Goal: Complete application form: Complete application form

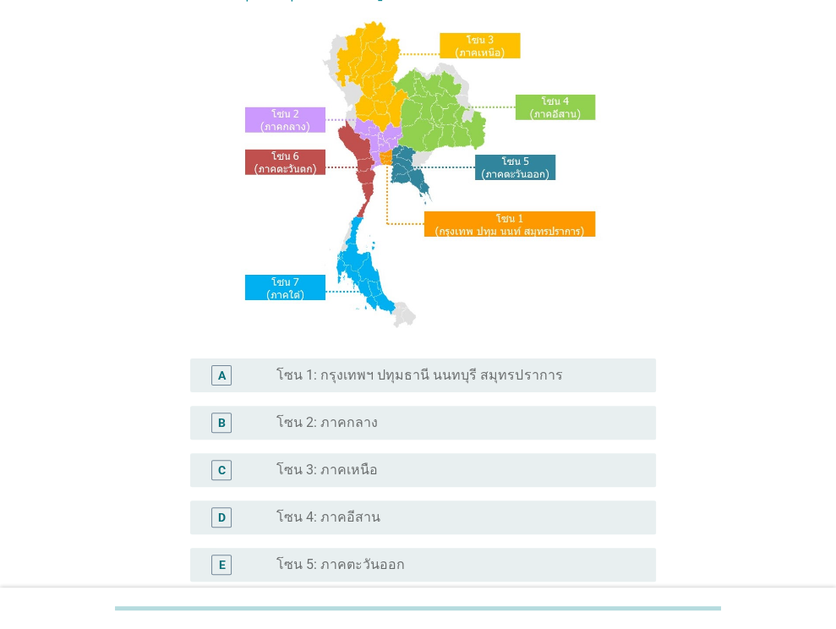
scroll to position [254, 0]
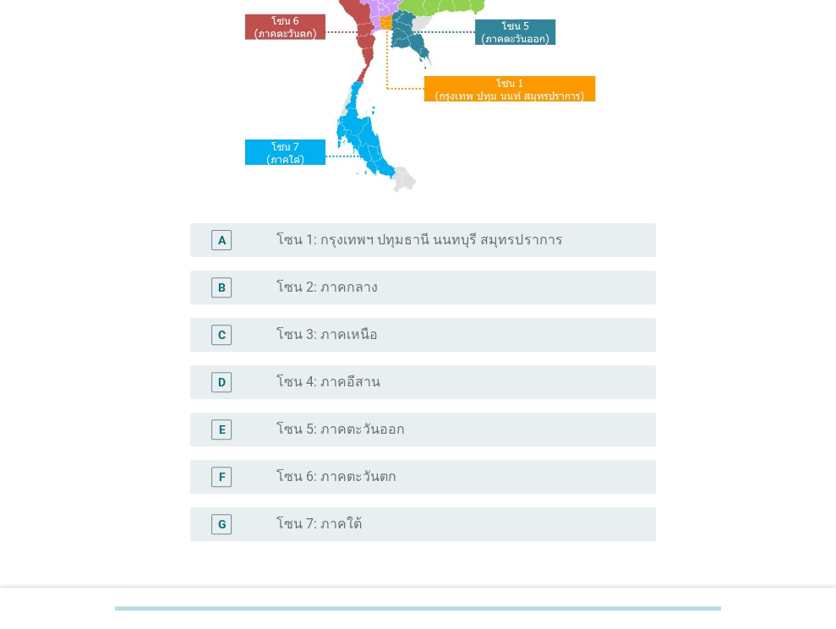
click at [372, 332] on div "radio_button_unchecked โซน 3: ภาคเหนือ" at bounding box center [452, 334] width 352 height 17
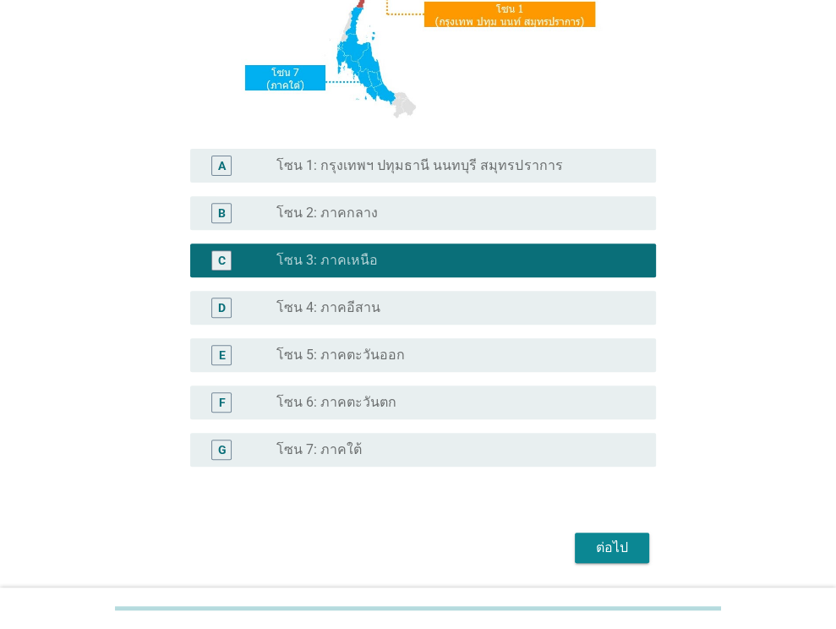
scroll to position [383, 0]
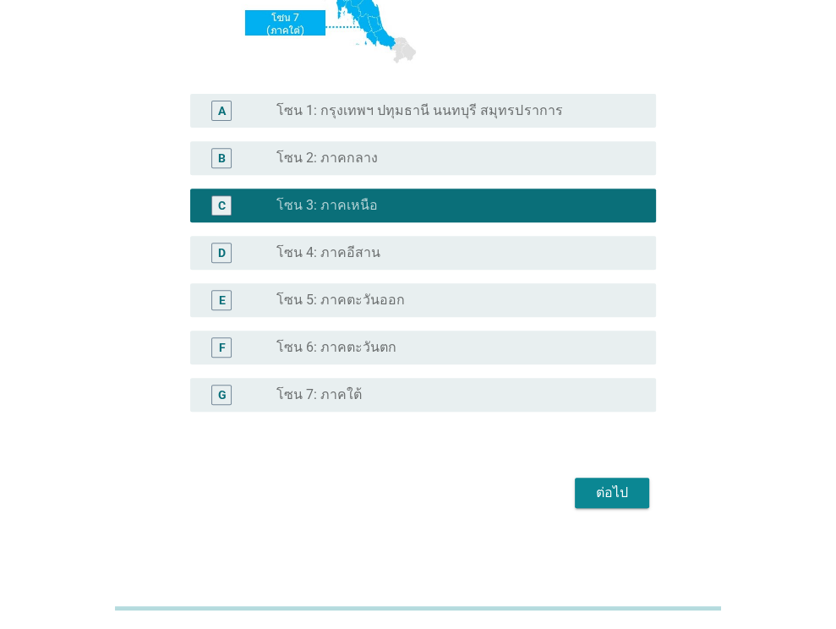
click at [596, 493] on div "ต่อไป" at bounding box center [611, 493] width 47 height 20
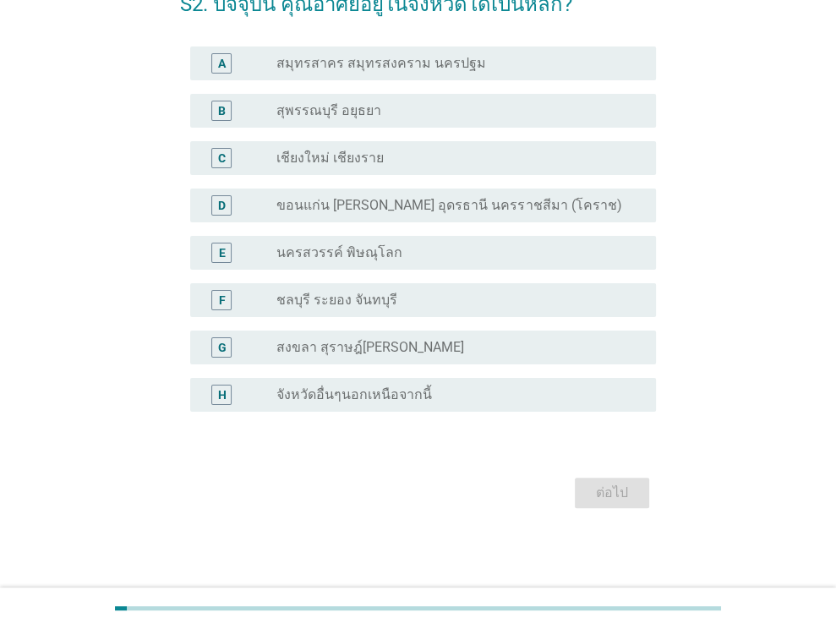
scroll to position [0, 0]
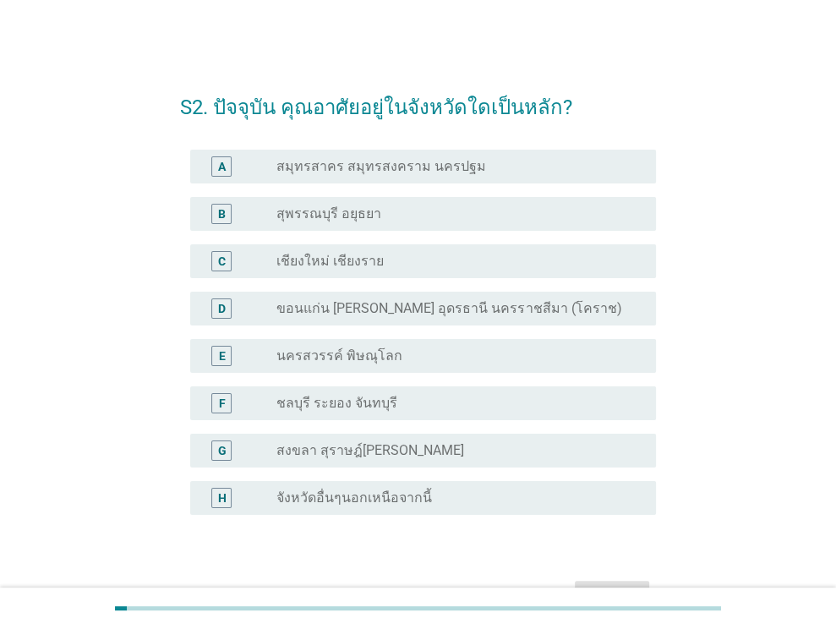
click at [380, 494] on label "จังหวัดอื่นๆนอกเหนือจากนี้" at bounding box center [354, 497] width 156 height 17
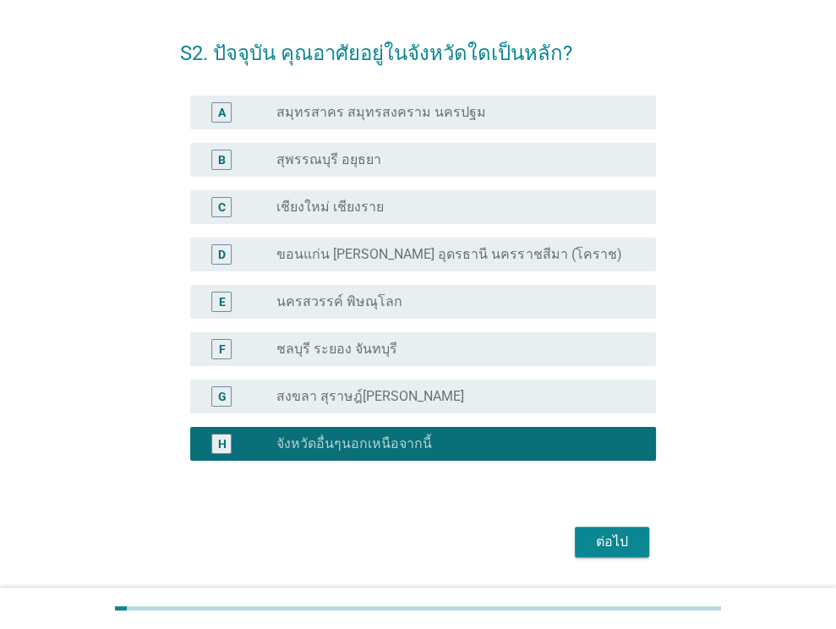
scroll to position [85, 0]
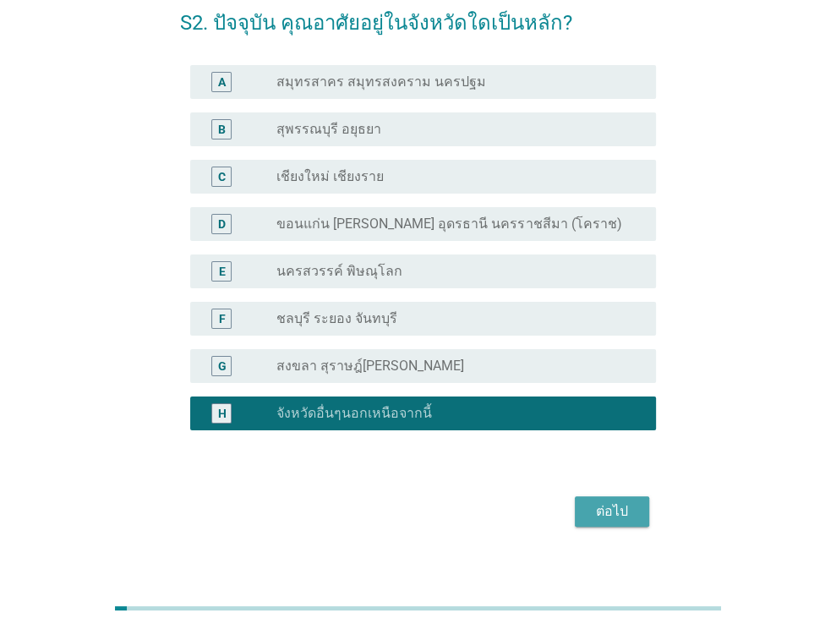
click at [599, 516] on div "ต่อไป" at bounding box center [611, 511] width 47 height 20
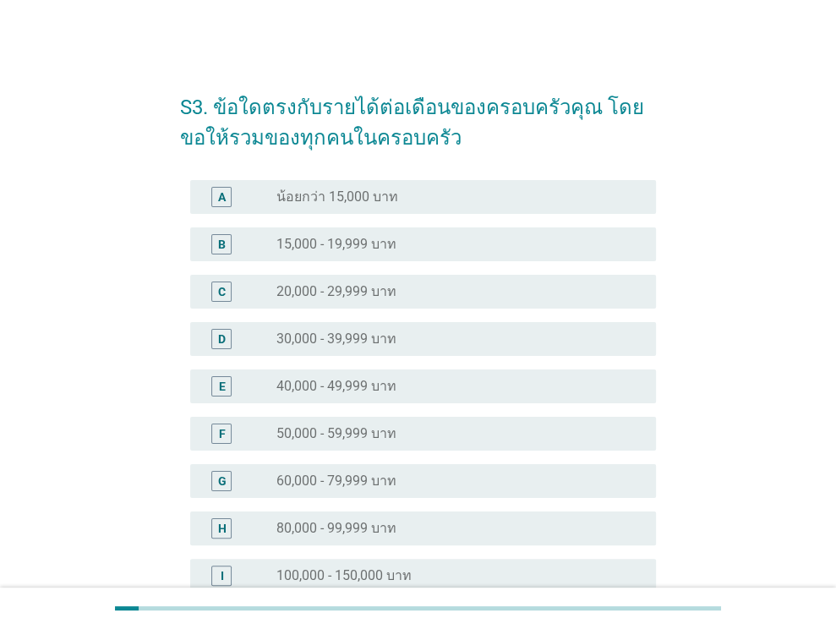
click at [370, 332] on label "30,000 - 39,999 บาท" at bounding box center [336, 338] width 120 height 17
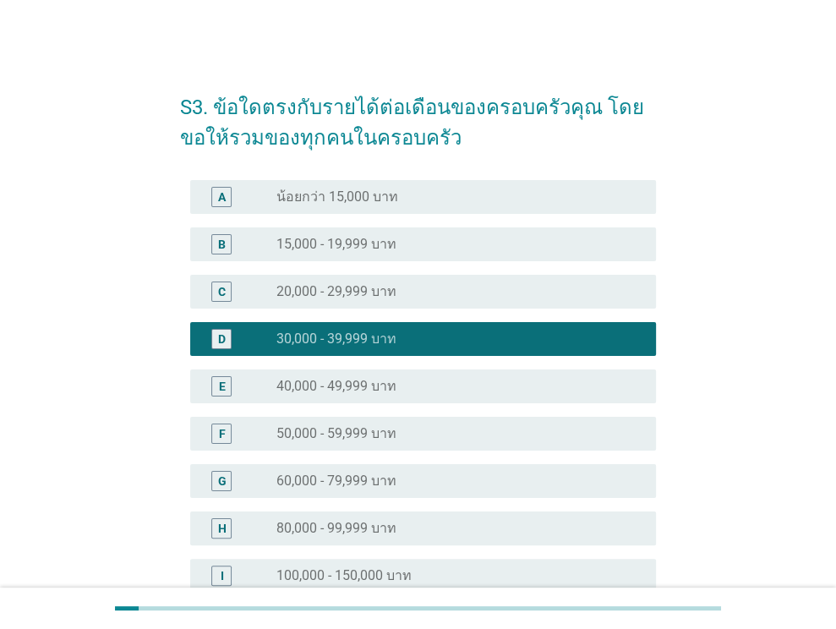
click at [381, 299] on label "20,000 - 29,999 บาท" at bounding box center [336, 291] width 120 height 17
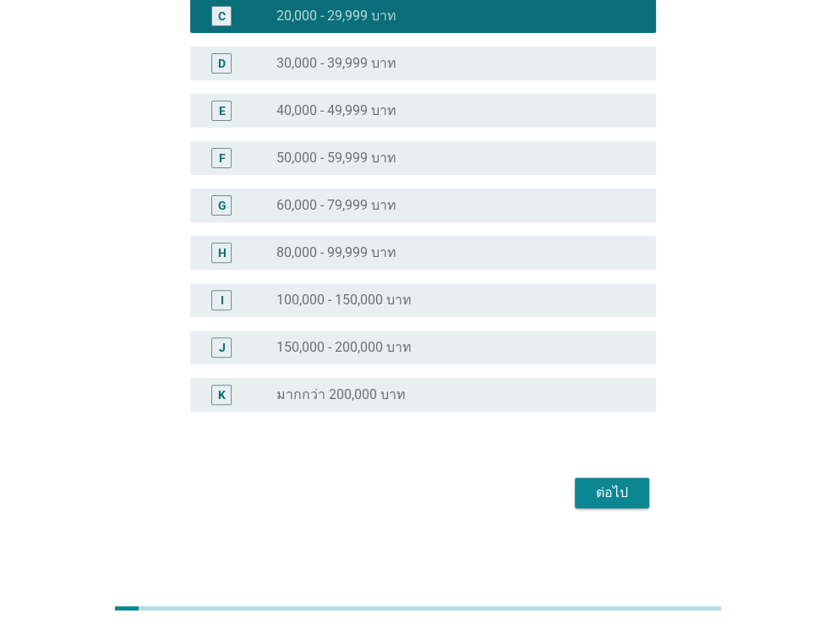
click at [584, 487] on button "ต่อไป" at bounding box center [612, 493] width 74 height 30
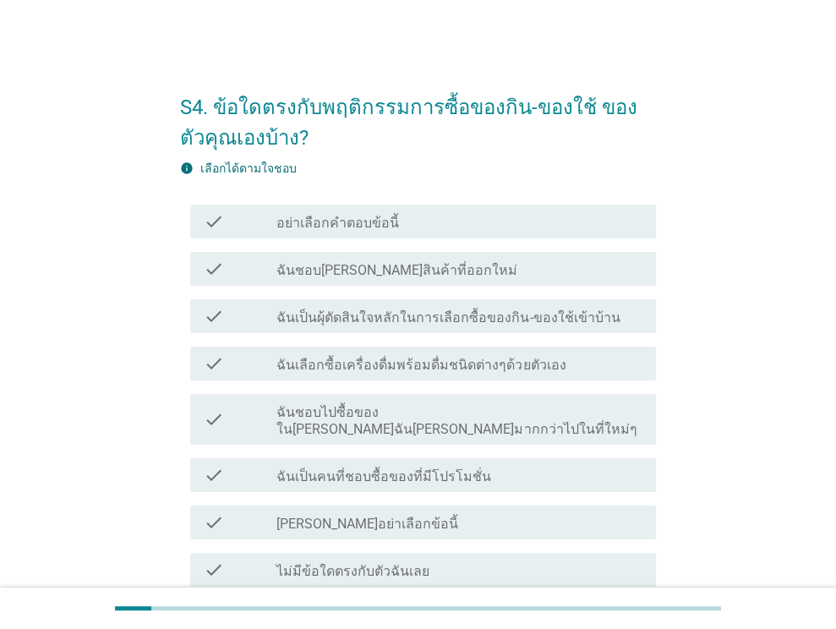
click at [429, 272] on label "ฉันชอบ[PERSON_NAME]สินค้าที่ออกใหม่" at bounding box center [396, 270] width 241 height 17
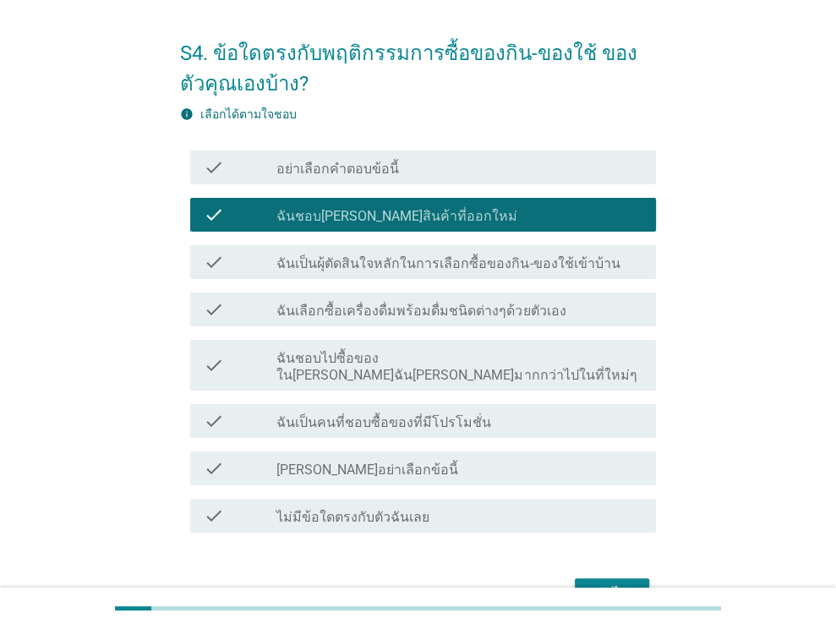
scroll to position [85, 0]
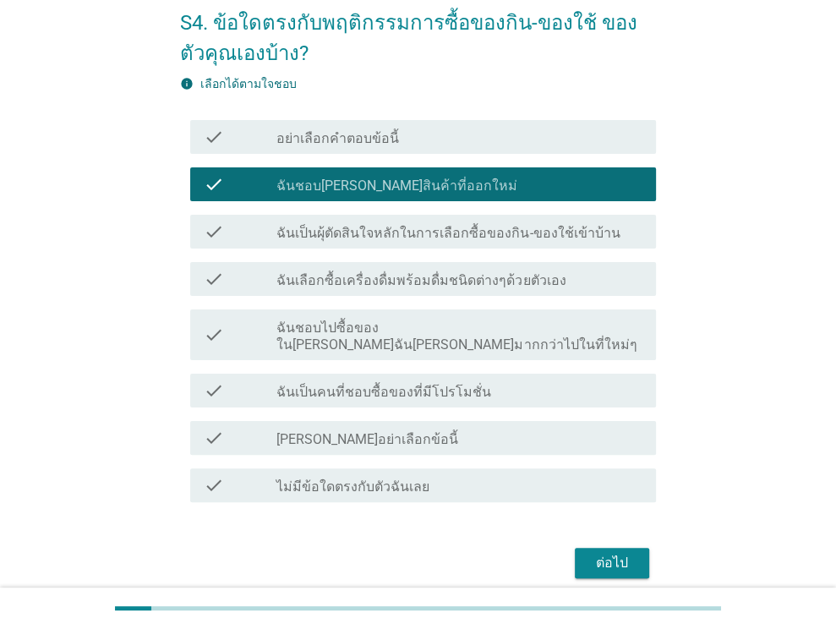
click at [440, 384] on label "ฉันเป็นคนที่ชอบซื้อของที่มีโปรโมชั่น" at bounding box center [383, 392] width 215 height 17
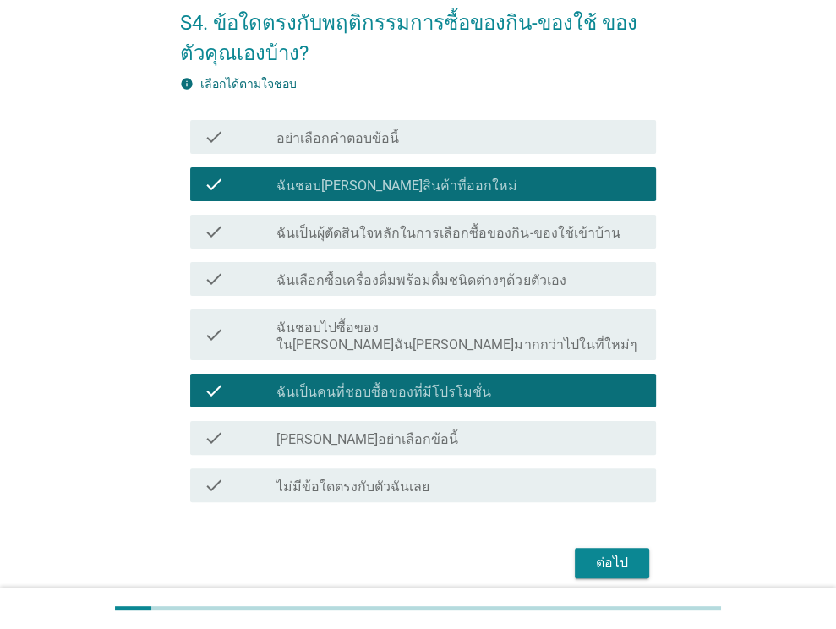
click at [452, 282] on label "ฉันเลือกซื้อเครื่องดื่มพร้อมดื่มชนิดต่างๆด้วยตัวเอง" at bounding box center [420, 280] width 289 height 17
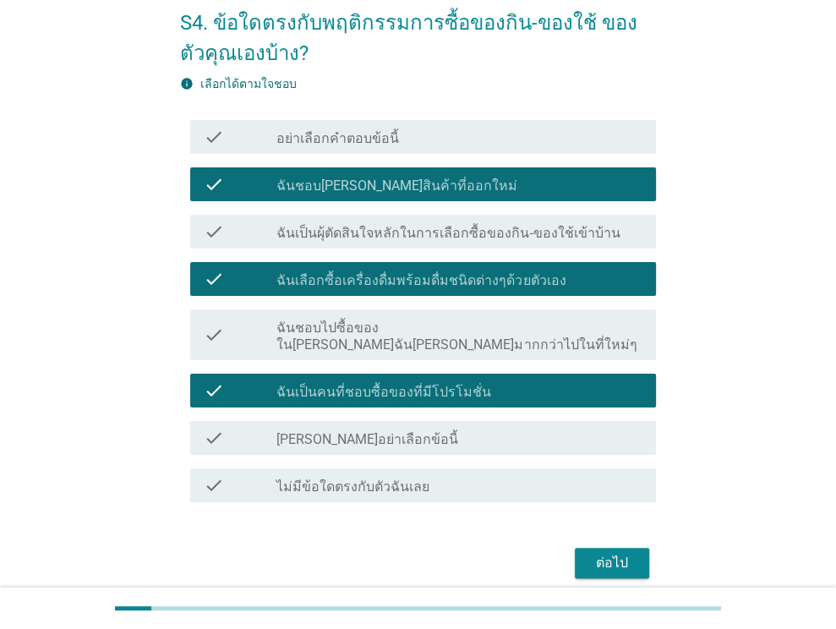
click at [466, 245] on div "check check_box_outline_blank ฉันเป็นผุ้ตัดสินใจหลักในการเลือกซื้อของกิน-ของใช้…" at bounding box center [423, 232] width 466 height 34
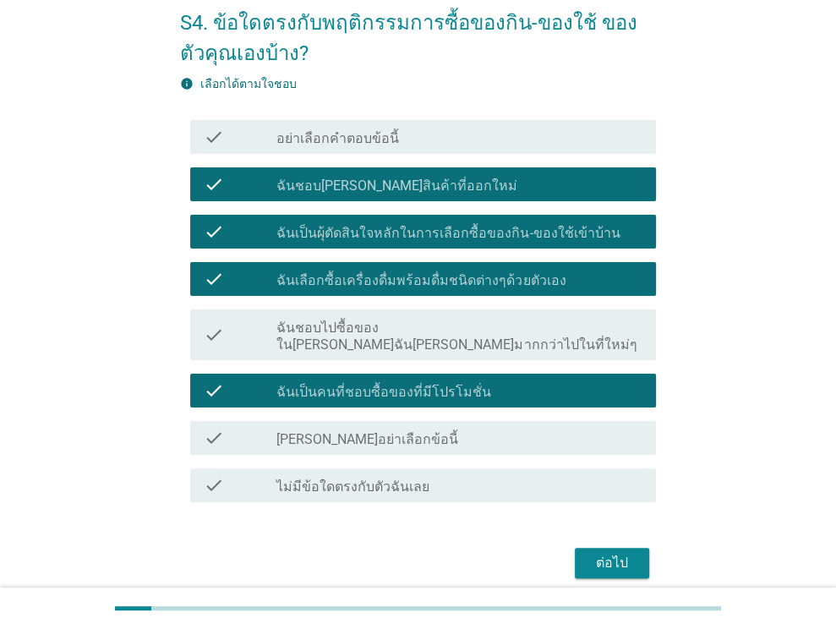
click at [589, 553] on div "ต่อไป" at bounding box center [611, 563] width 47 height 20
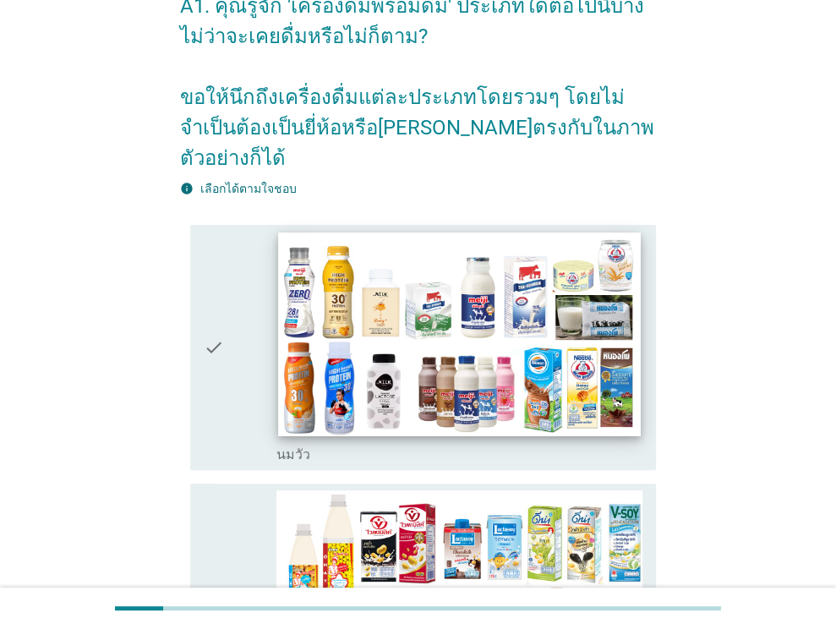
scroll to position [254, 0]
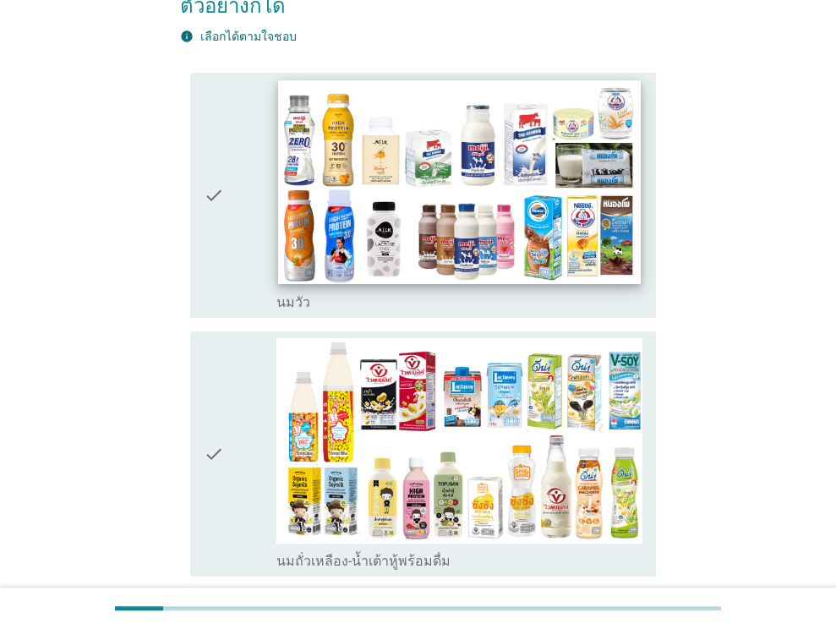
click at [511, 153] on img at bounding box center [460, 182] width 362 height 204
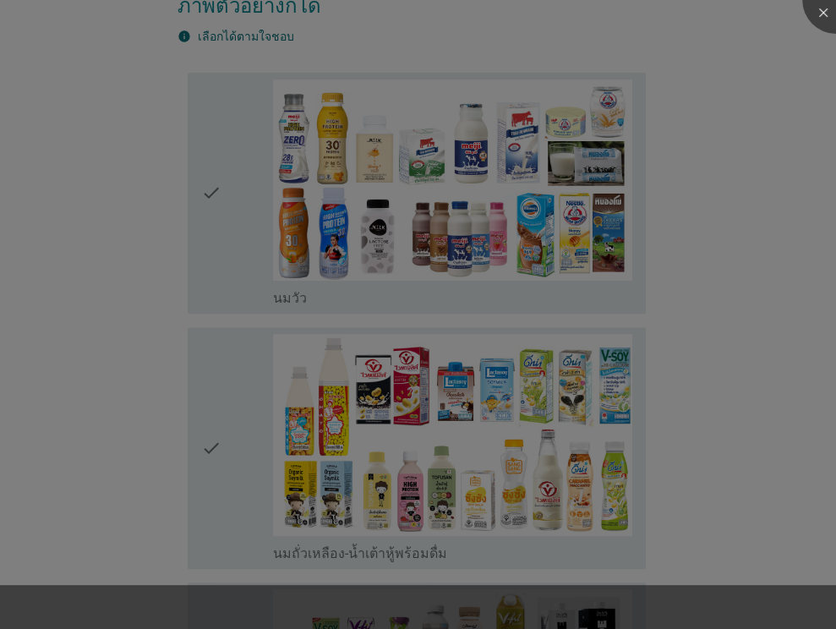
click at [500, 349] on div at bounding box center [418, 314] width 836 height 629
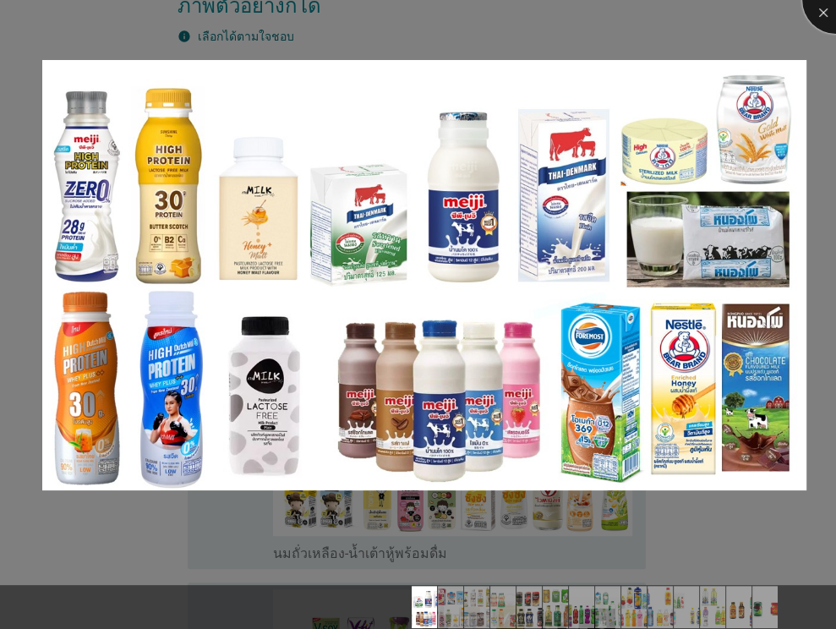
click at [814, 9] on div at bounding box center [836, 0] width 68 height 68
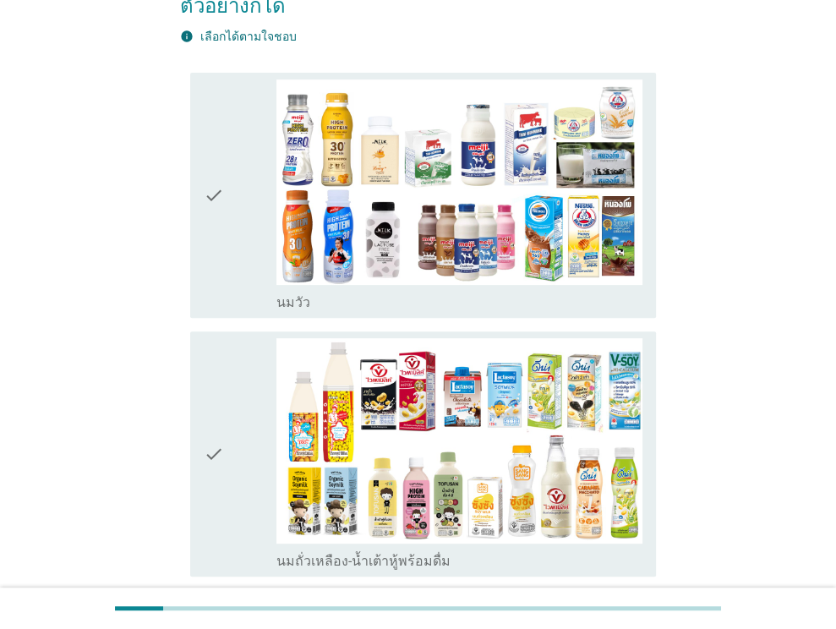
click at [250, 206] on div "check" at bounding box center [241, 195] width 74 height 232
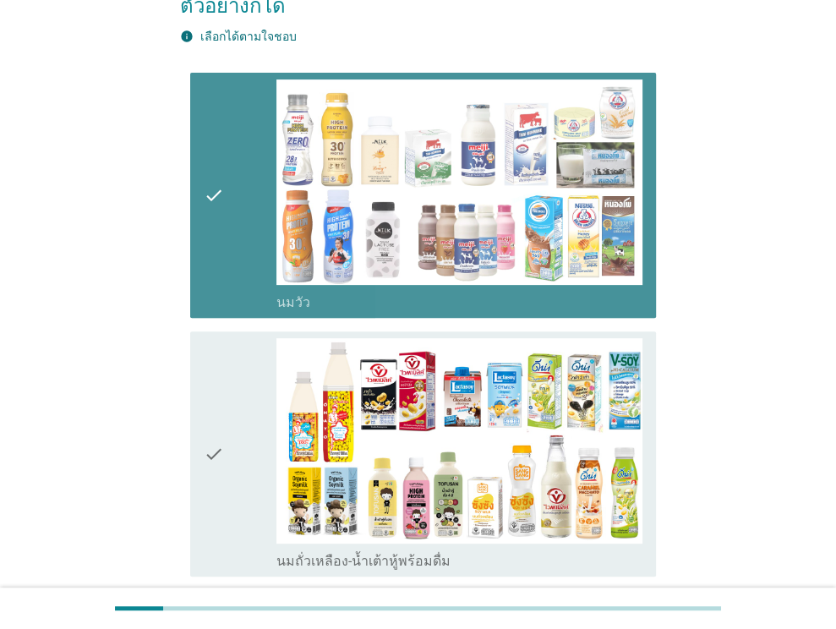
click at [238, 346] on div "check" at bounding box center [241, 454] width 74 height 232
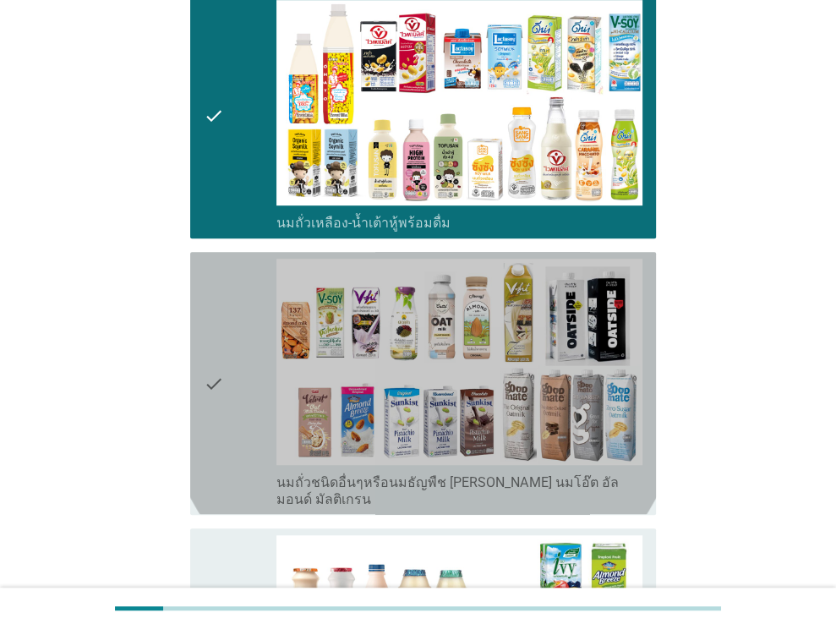
click at [237, 351] on div "check" at bounding box center [241, 383] width 74 height 248
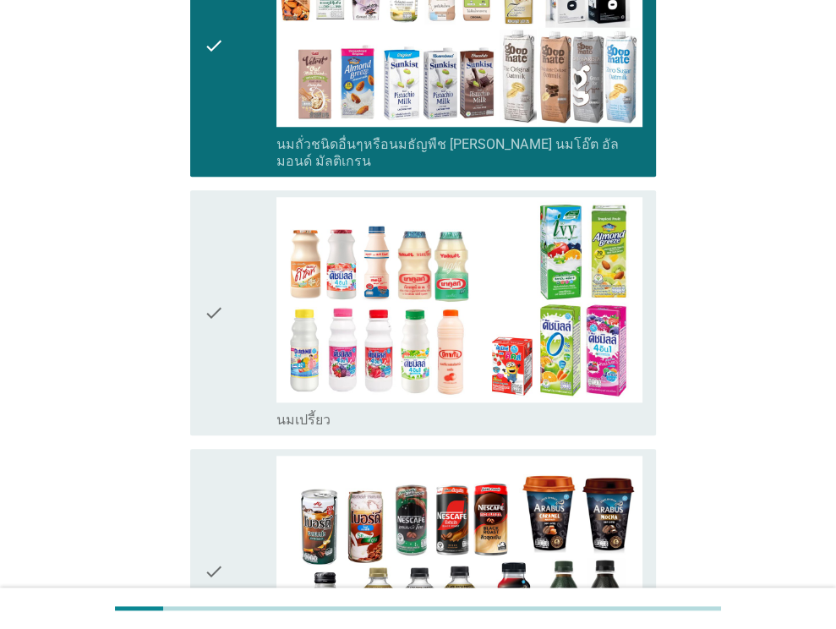
click at [213, 305] on icon "check" at bounding box center [214, 313] width 20 height 232
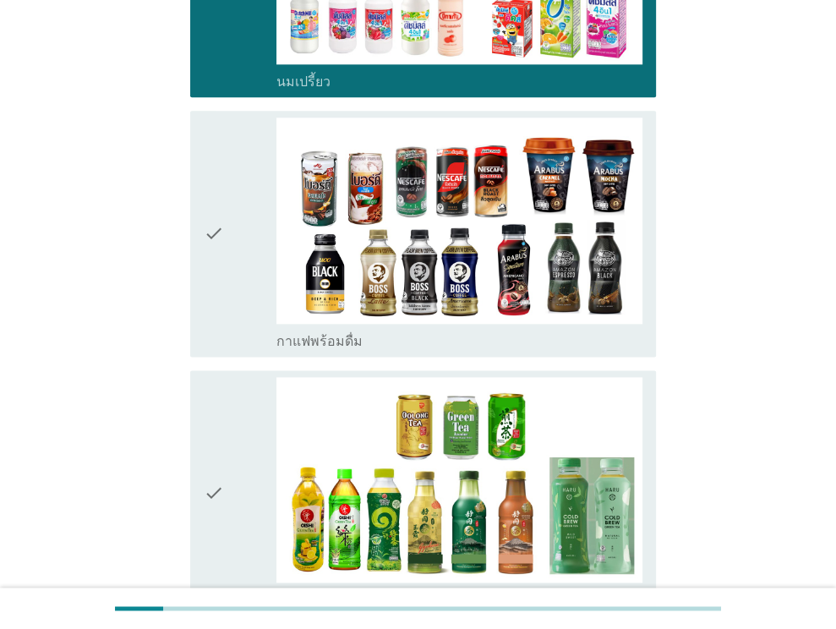
click at [216, 303] on div "check check_box_outline_blank กาแฟพร้อมดื่ม" at bounding box center [423, 233] width 466 height 245
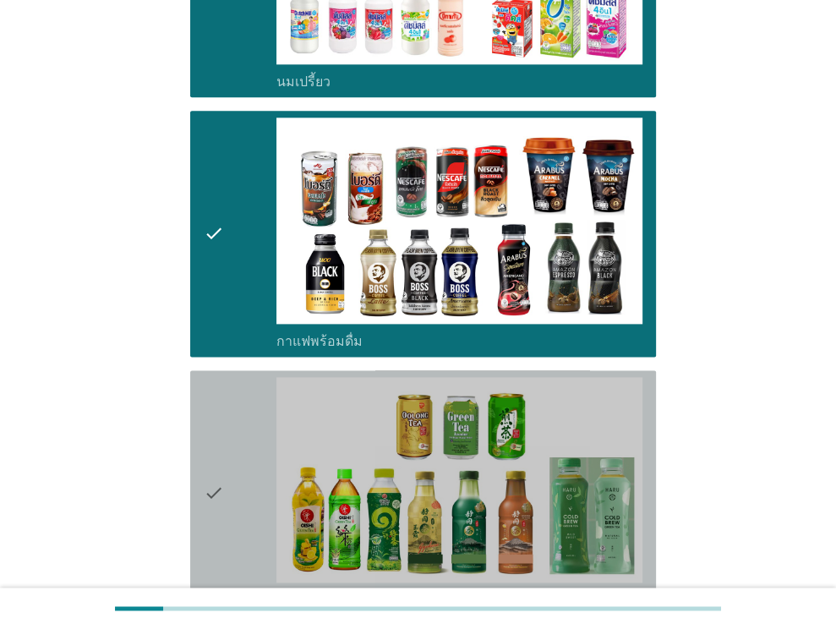
click at [211, 377] on icon "check" at bounding box center [214, 493] width 20 height 232
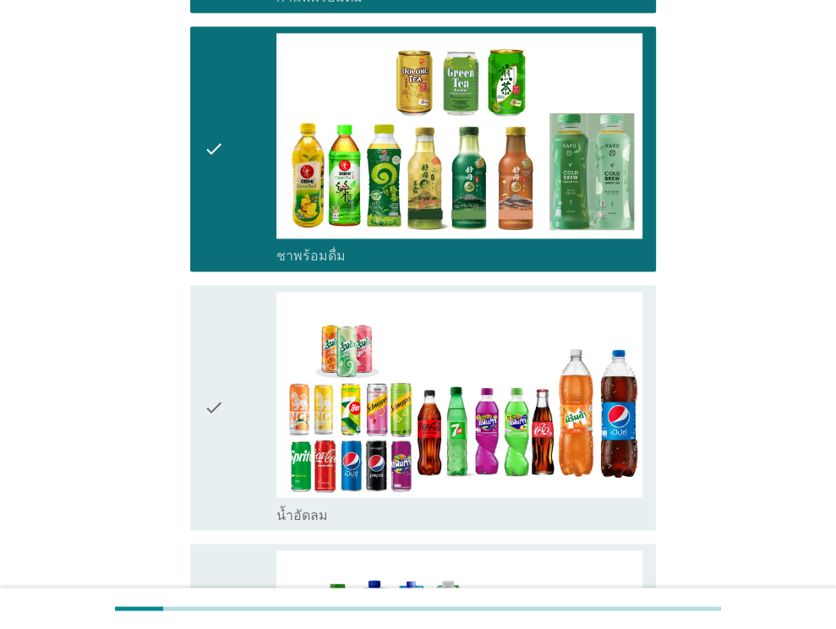
scroll to position [1775, 0]
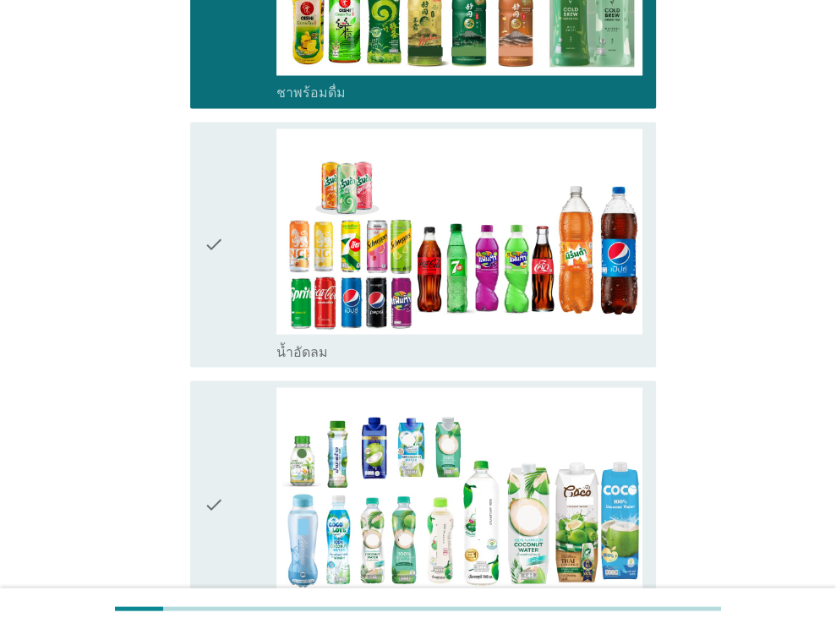
click at [216, 387] on icon "check" at bounding box center [214, 503] width 20 height 232
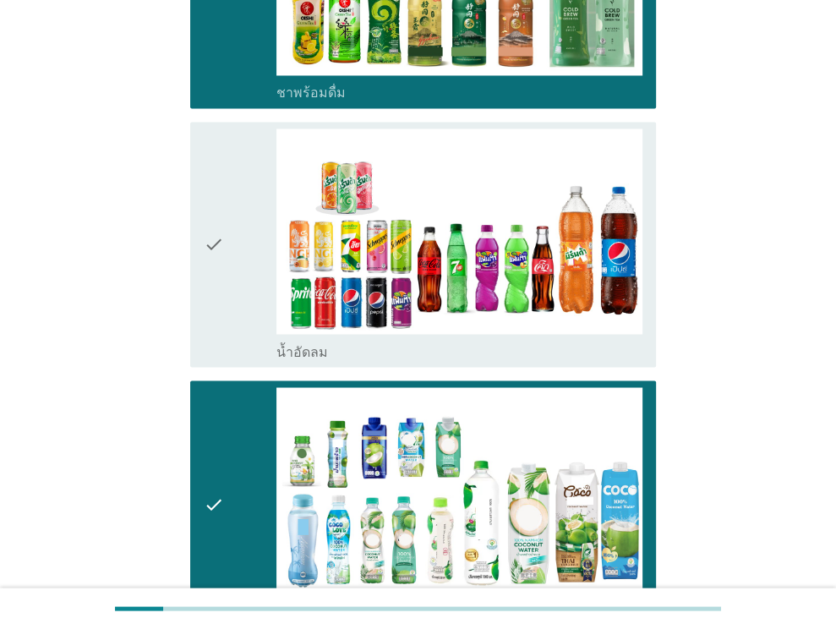
click at [241, 185] on div "check" at bounding box center [241, 244] width 74 height 232
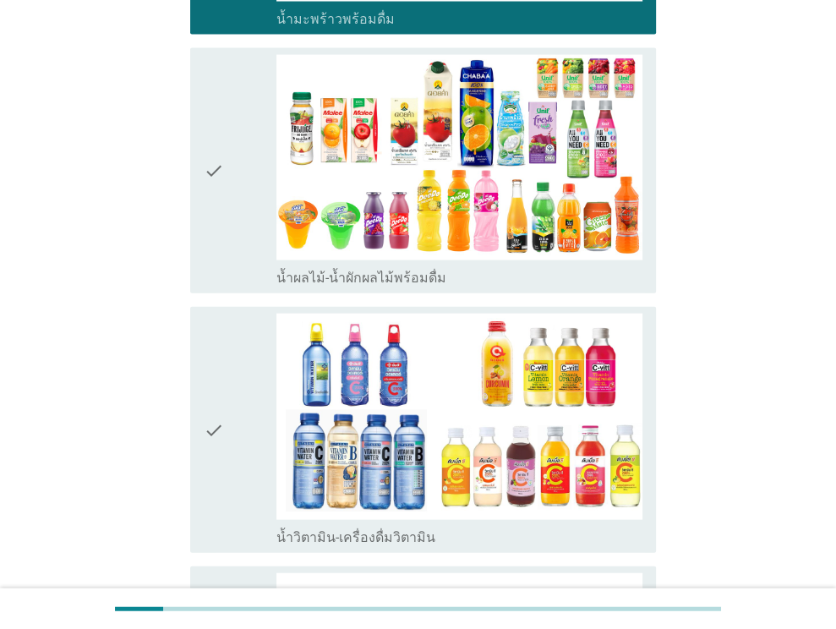
click at [227, 314] on div "check" at bounding box center [241, 430] width 74 height 232
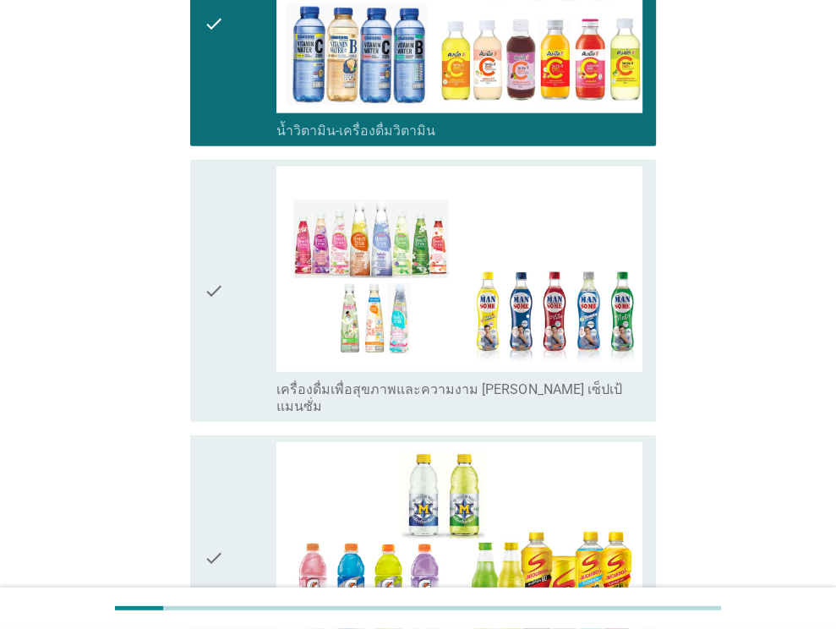
scroll to position [2958, 0]
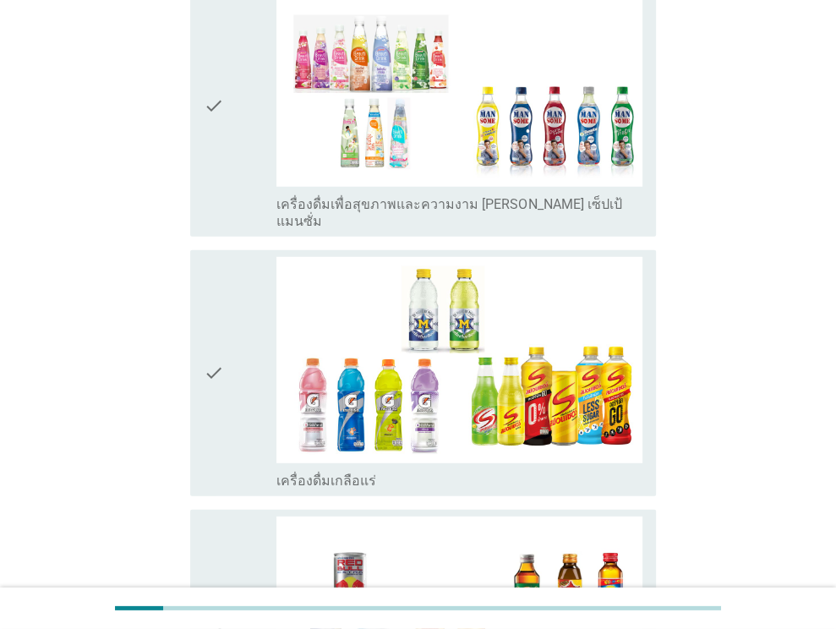
click at [230, 282] on div "check" at bounding box center [241, 373] width 74 height 232
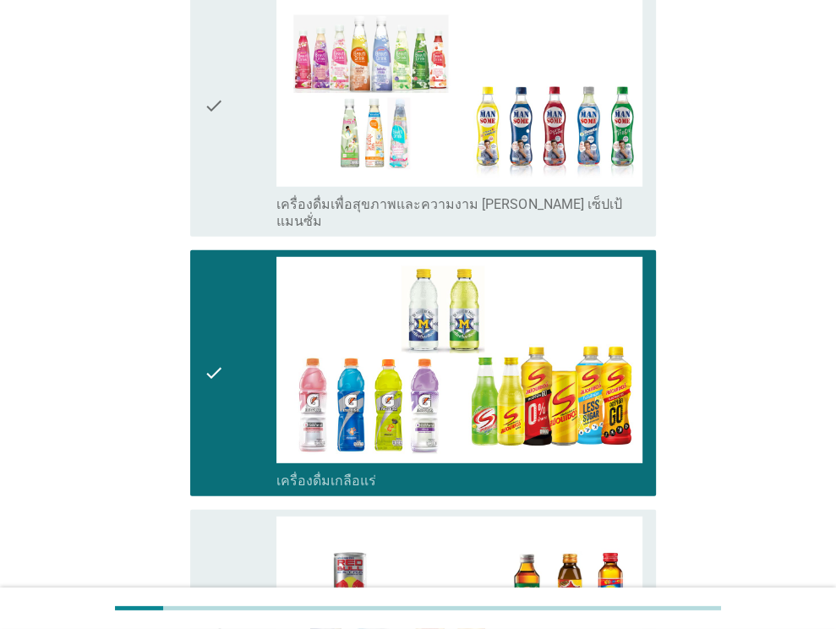
click at [240, 74] on div "check" at bounding box center [241, 105] width 74 height 248
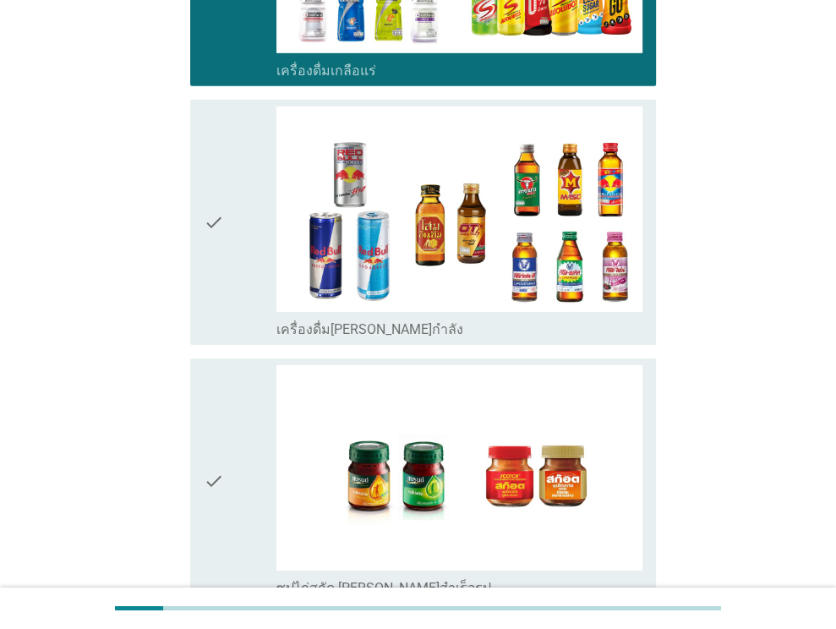
scroll to position [3516, 0]
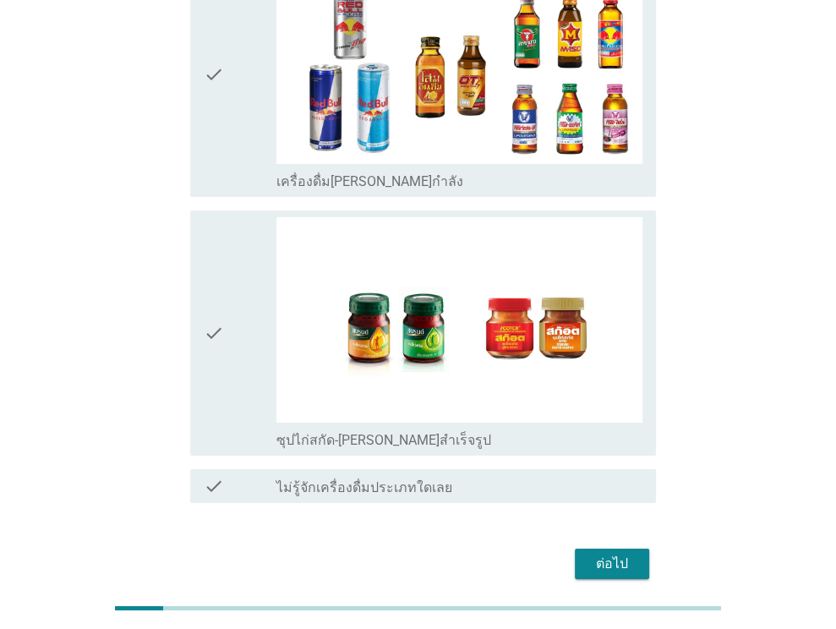
click at [246, 81] on div "check" at bounding box center [241, 75] width 74 height 232
click at [226, 277] on div "check" at bounding box center [241, 333] width 74 height 232
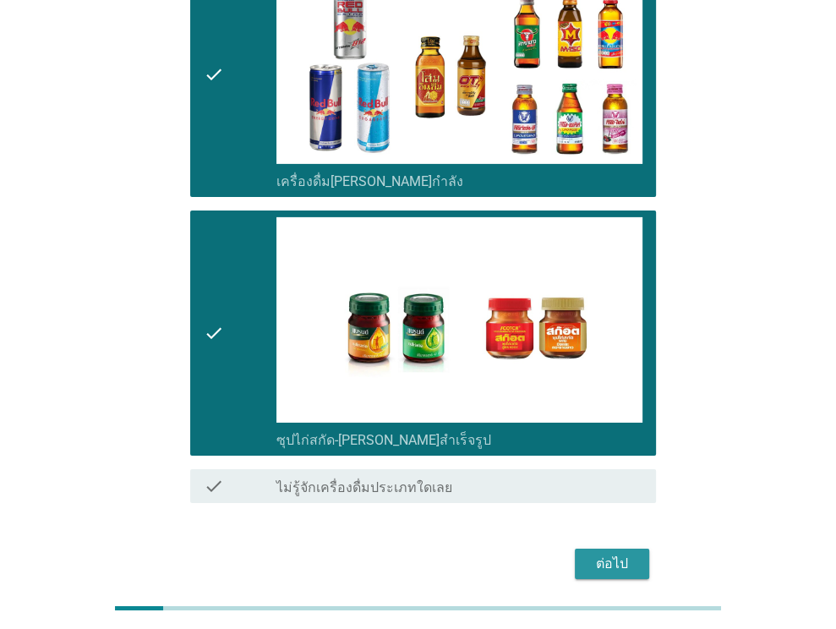
click at [620, 554] on div "ต่อไป" at bounding box center [611, 564] width 47 height 20
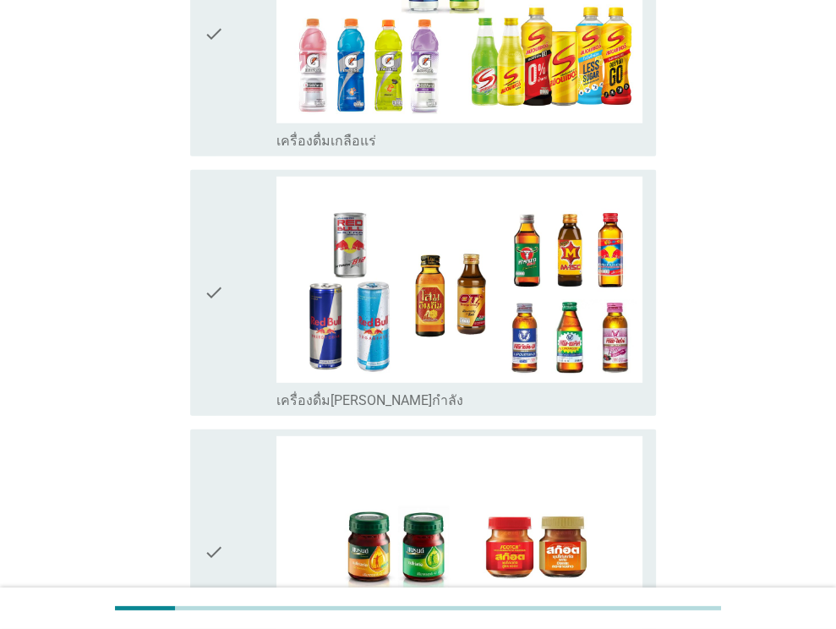
scroll to position [0, 0]
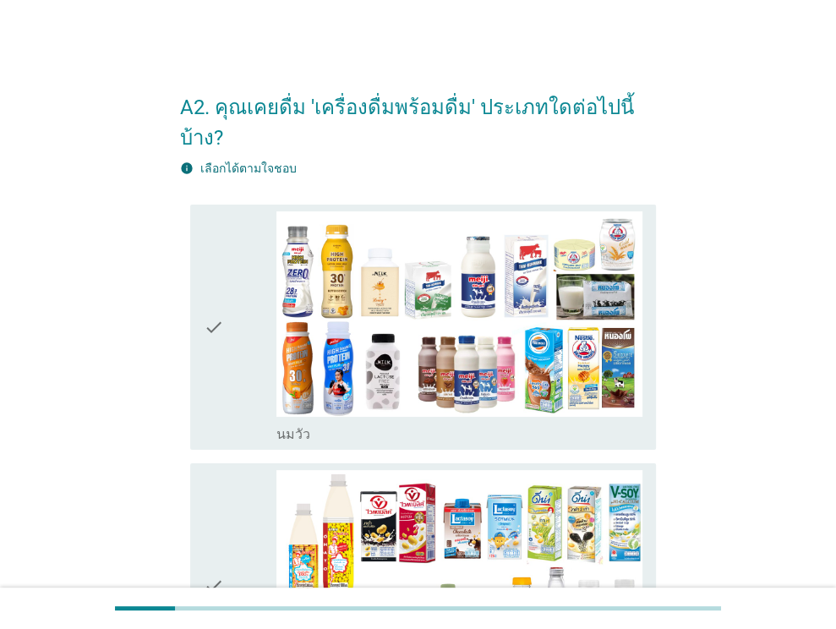
click at [240, 302] on div "check" at bounding box center [241, 327] width 74 height 232
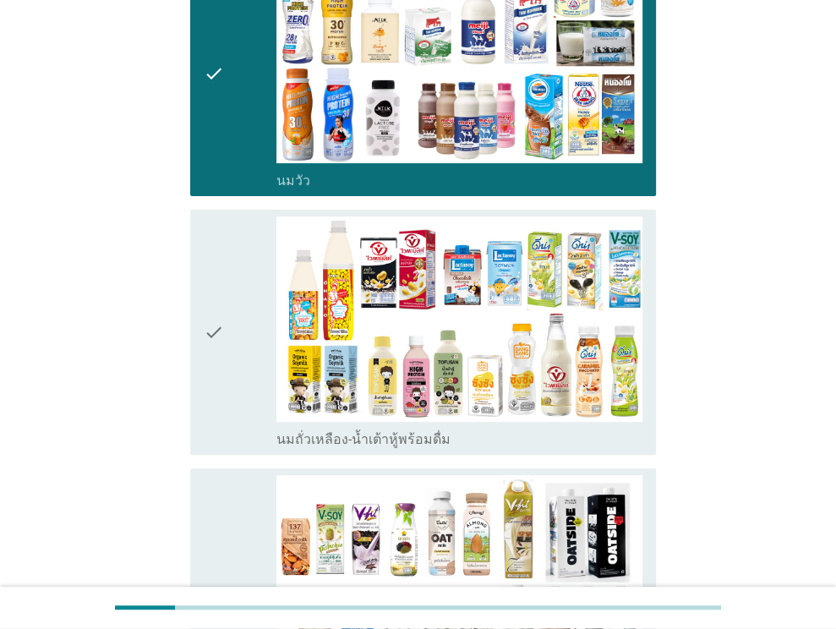
click at [231, 290] on div "check" at bounding box center [241, 332] width 74 height 232
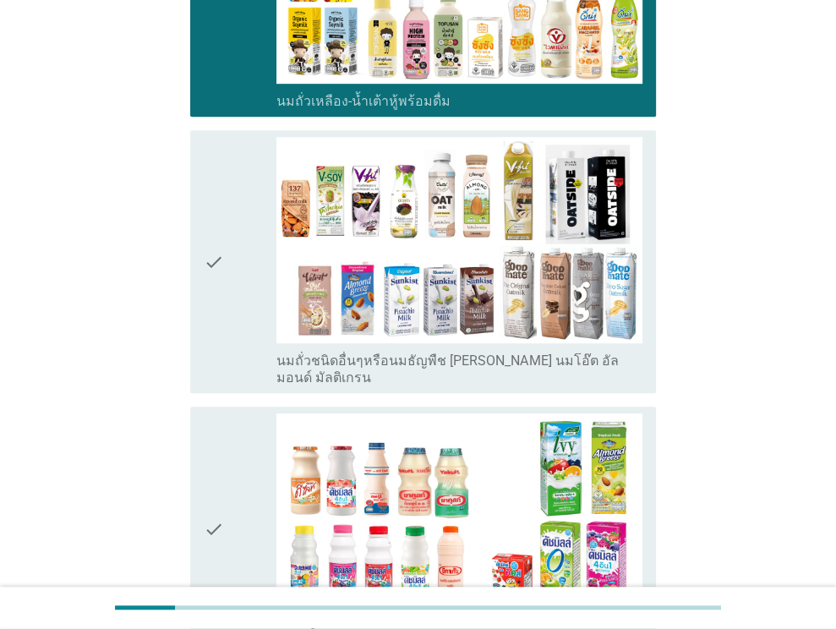
click at [229, 287] on div "check" at bounding box center [241, 261] width 74 height 248
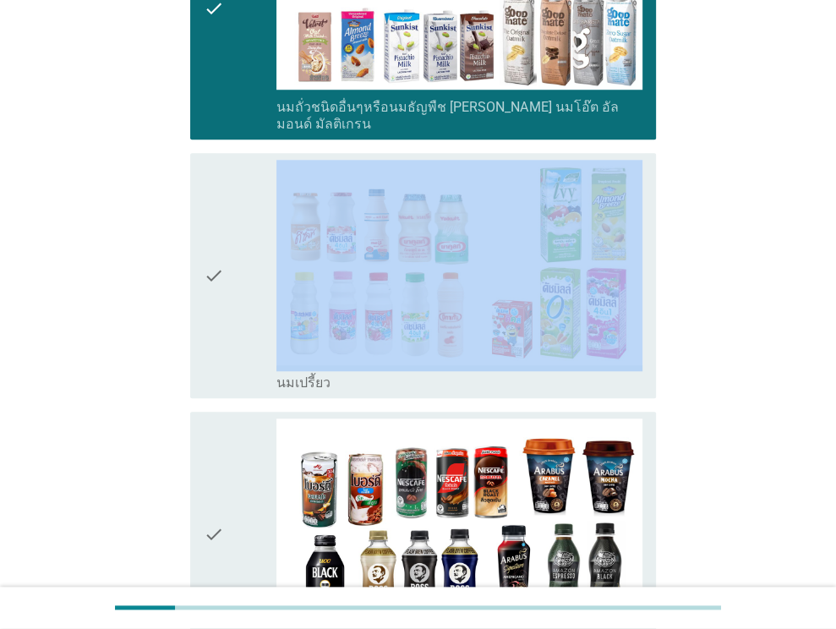
click at [229, 287] on div "check" at bounding box center [241, 276] width 74 height 232
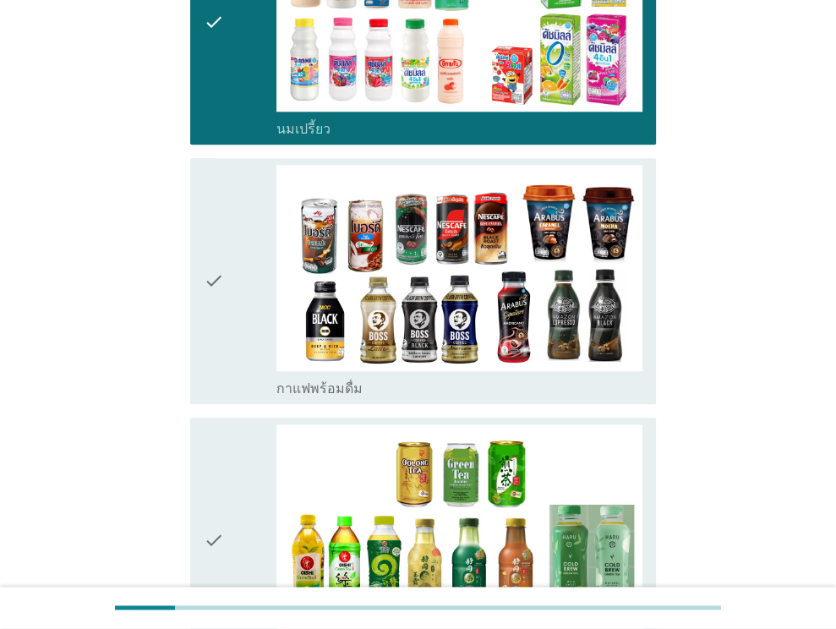
click at [229, 287] on div "check" at bounding box center [241, 281] width 74 height 232
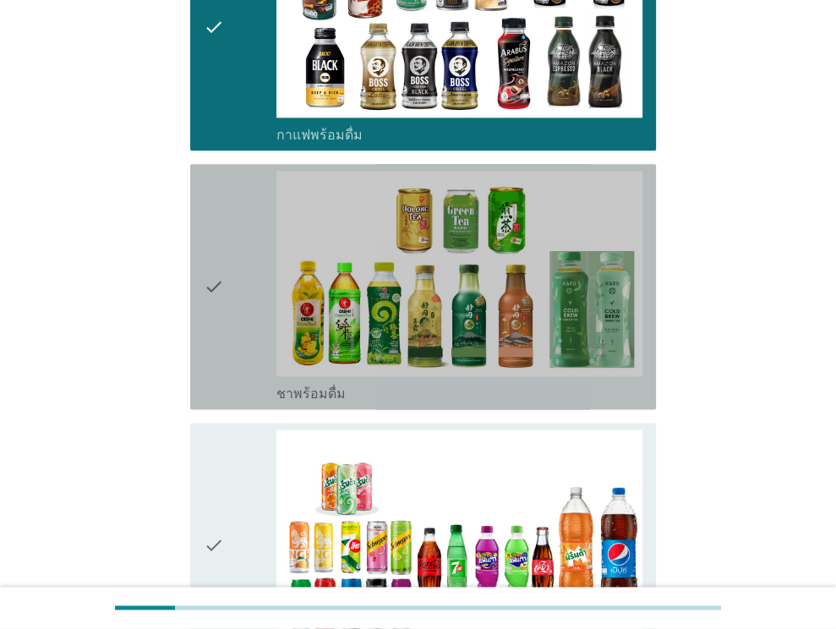
click at [229, 287] on div "check" at bounding box center [241, 287] width 74 height 232
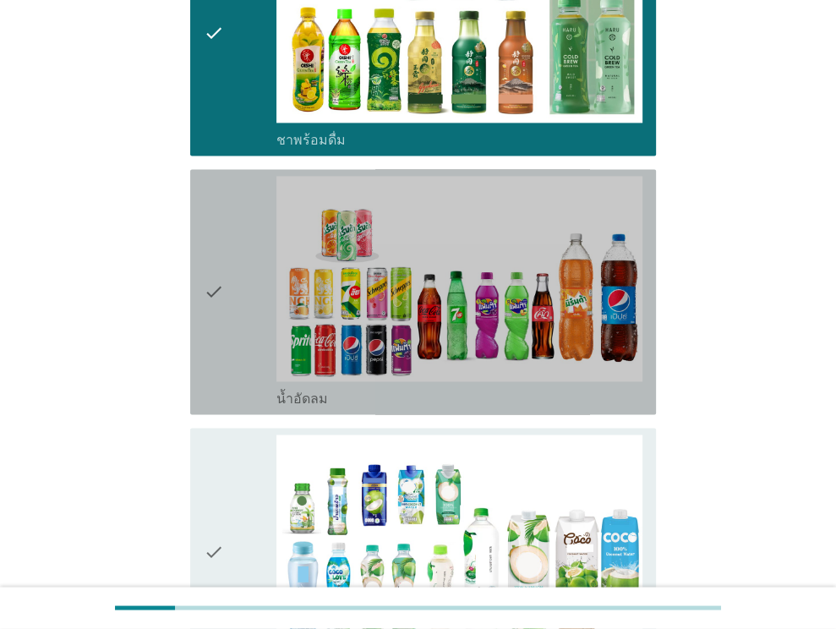
click at [229, 287] on div "check" at bounding box center [241, 292] width 74 height 232
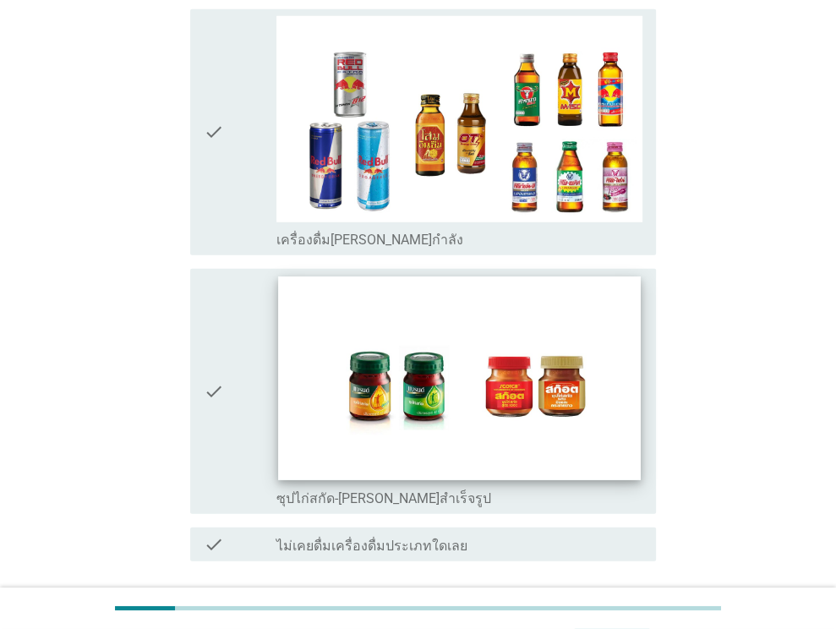
scroll to position [3135, 0]
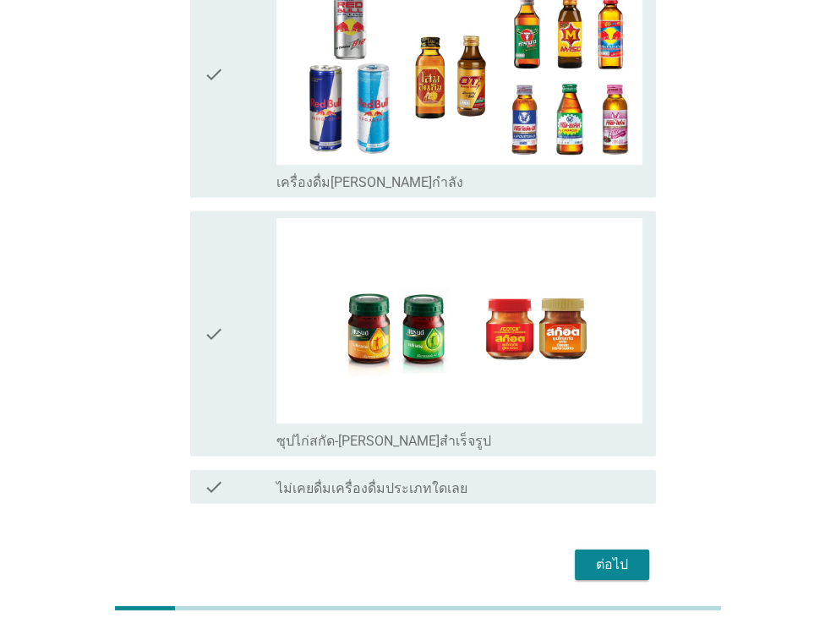
click at [620, 554] on div "ต่อไป" at bounding box center [611, 564] width 47 height 20
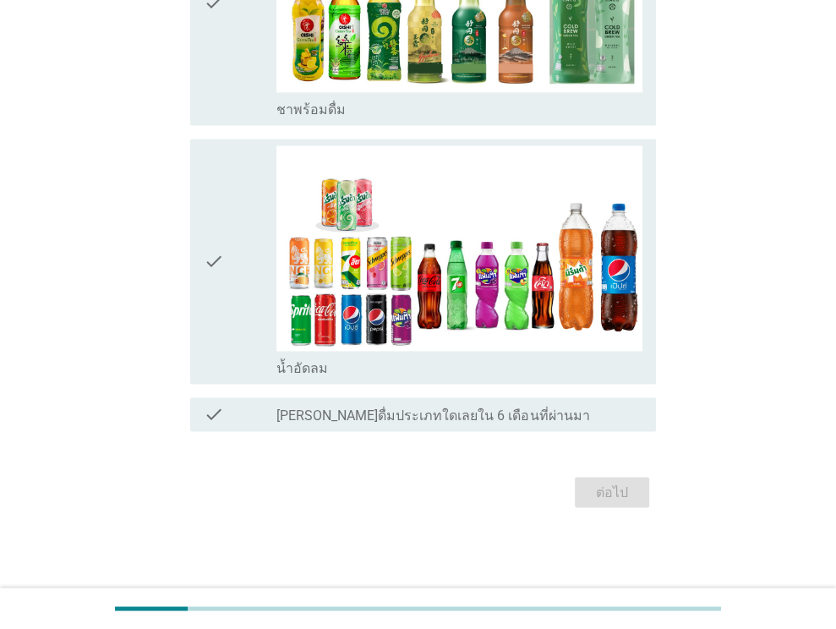
scroll to position [0, 0]
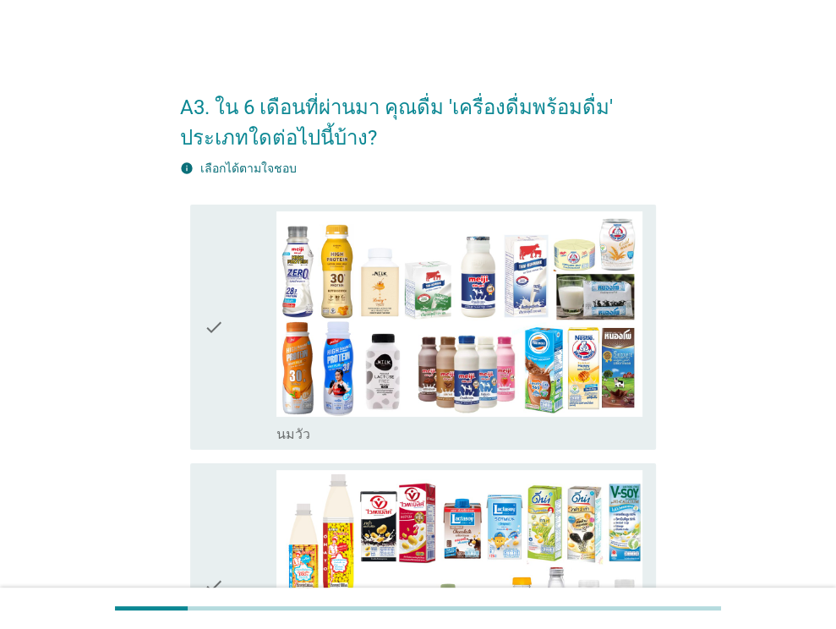
click at [226, 309] on div "check" at bounding box center [241, 327] width 74 height 232
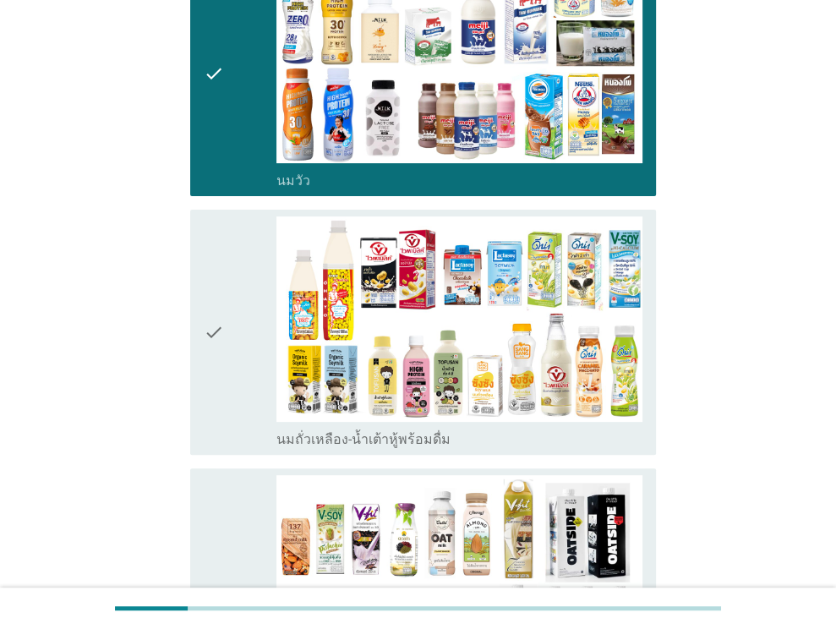
click at [227, 308] on div "check" at bounding box center [241, 332] width 74 height 232
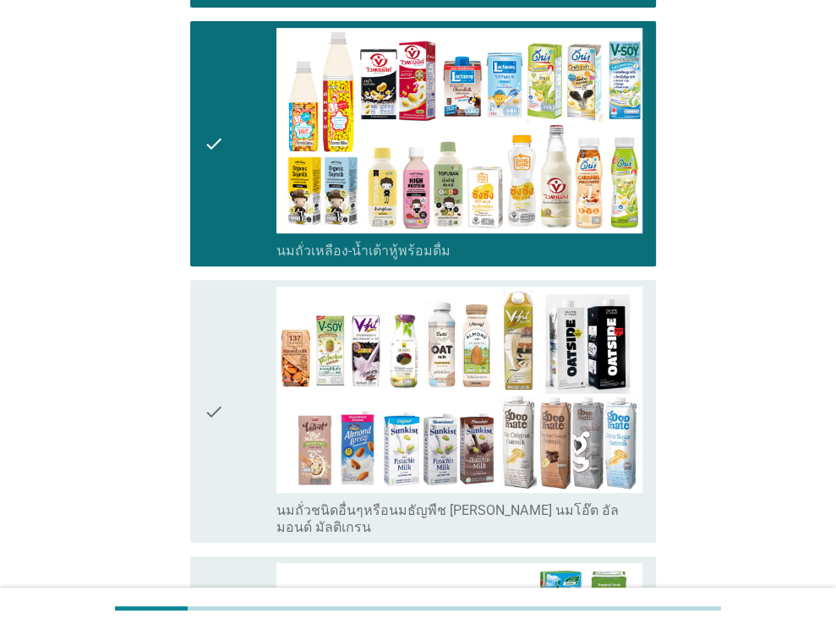
scroll to position [676, 0]
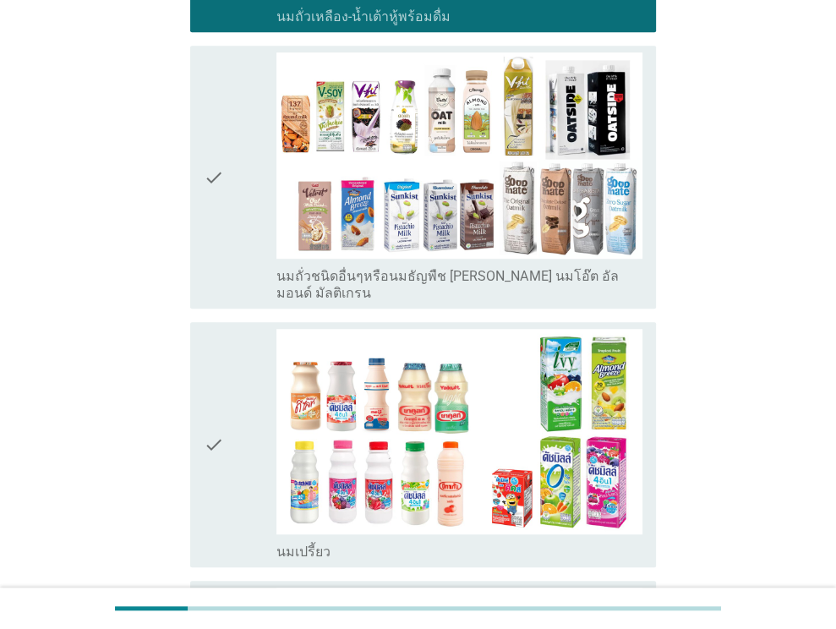
click at [224, 295] on div "check check_box_outline_blank นมถั่วชนิดอื่นๆหรือนมธัญพืช [PERSON_NAME] นมโอ๊ต …" at bounding box center [418, 177] width 476 height 276
drag, startPoint x: 227, startPoint y: 249, endPoint x: 233, endPoint y: 334, distance: 84.7
click at [230, 249] on div "check" at bounding box center [241, 176] width 74 height 248
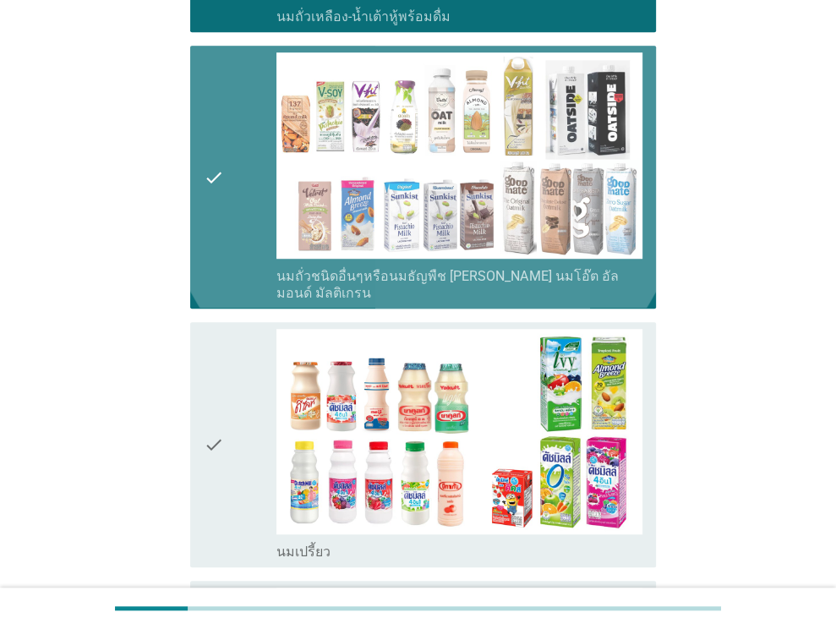
click at [233, 341] on div "check" at bounding box center [241, 445] width 74 height 232
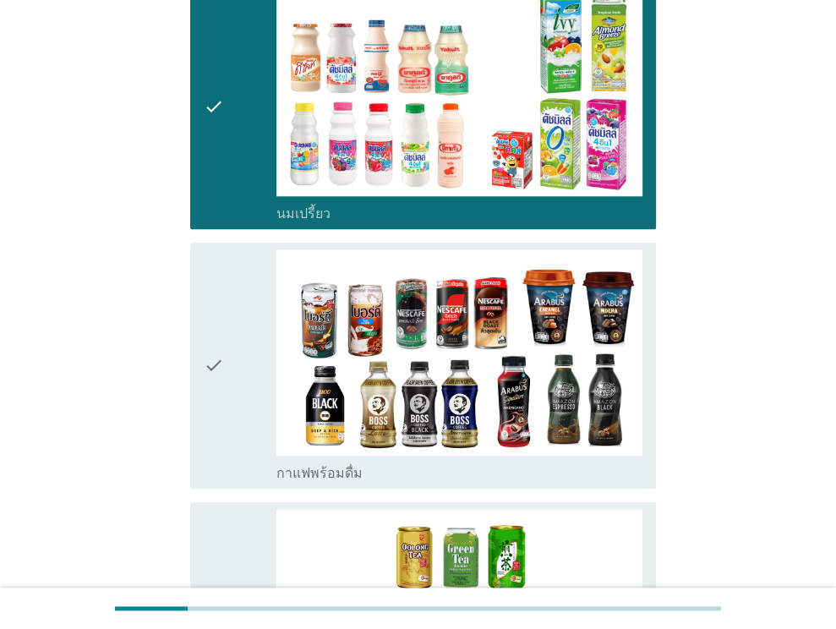
click at [227, 330] on div "check" at bounding box center [241, 365] width 74 height 232
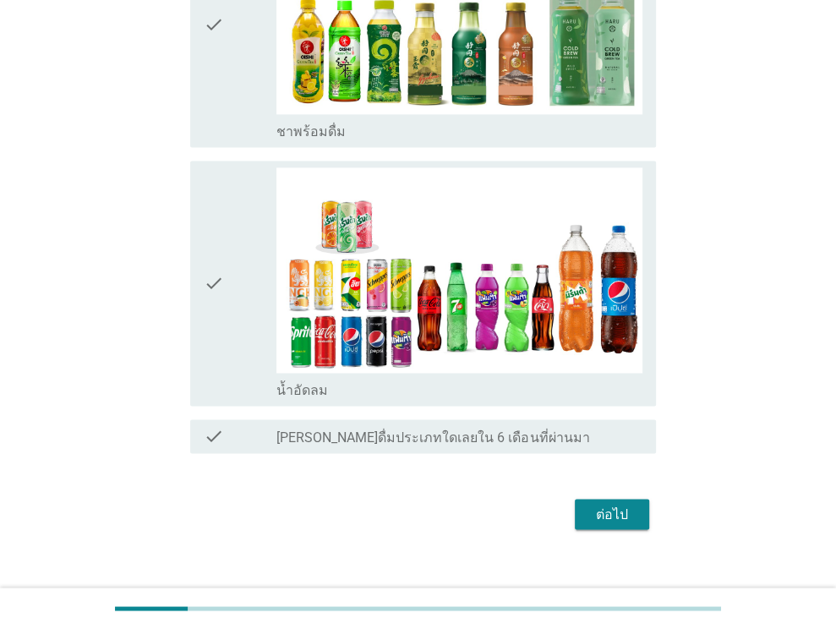
scroll to position [1615, 0]
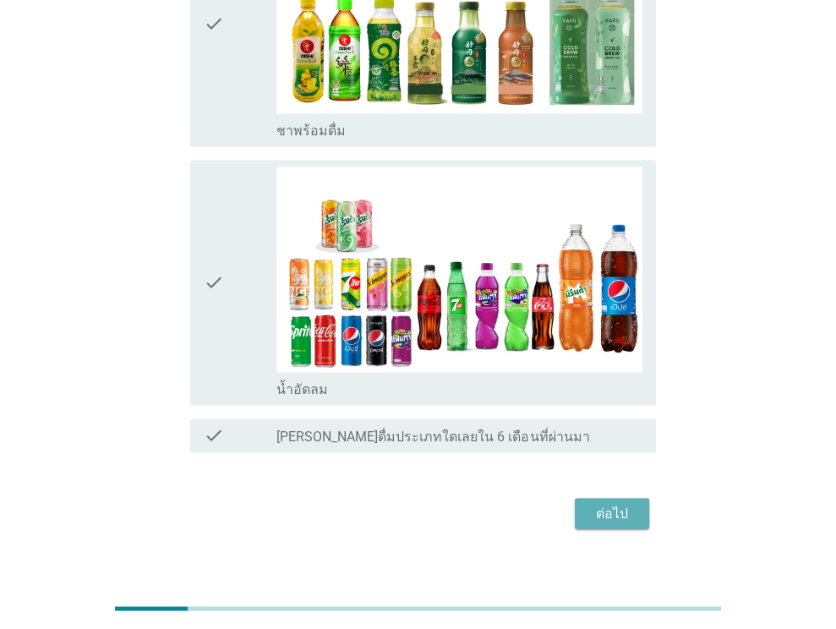
click at [621, 498] on button "ต่อไป" at bounding box center [612, 513] width 74 height 30
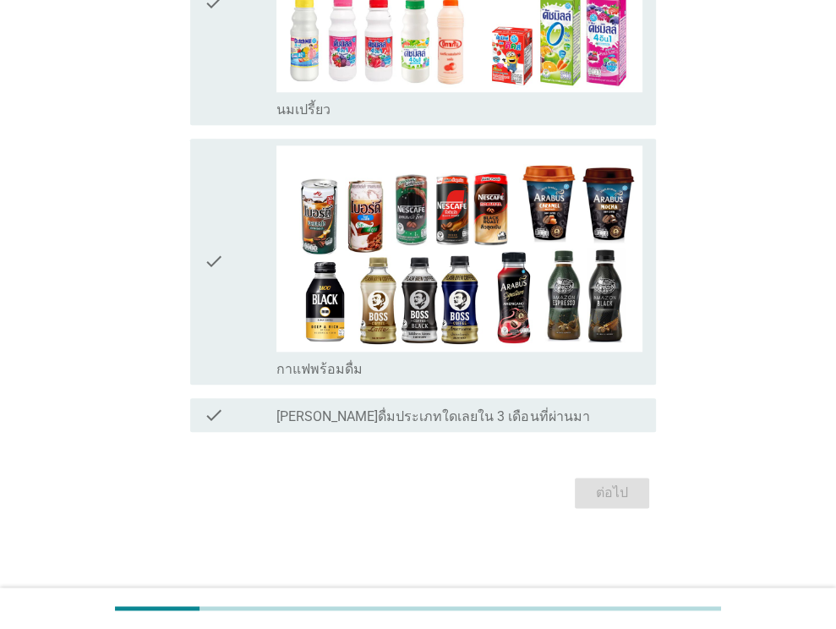
scroll to position [0, 0]
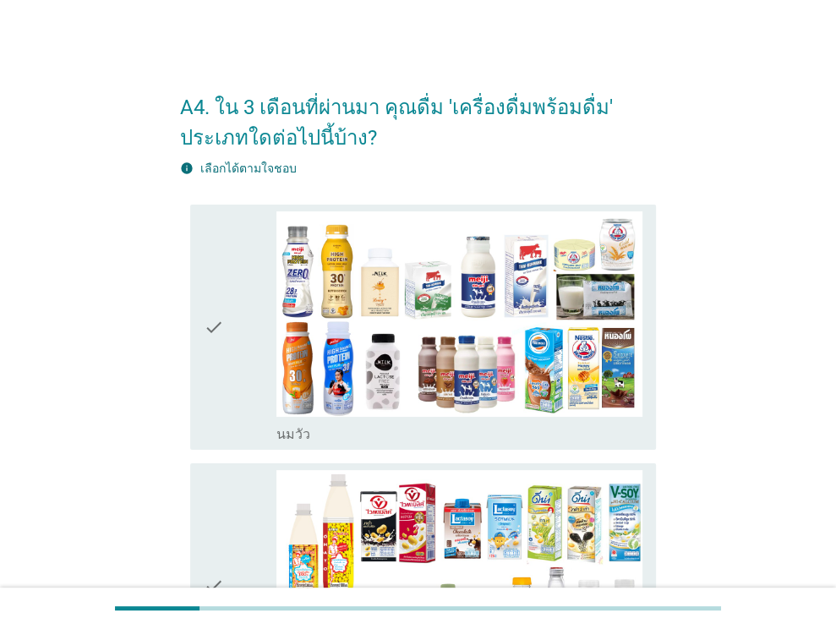
click at [221, 276] on icon "check" at bounding box center [214, 327] width 20 height 232
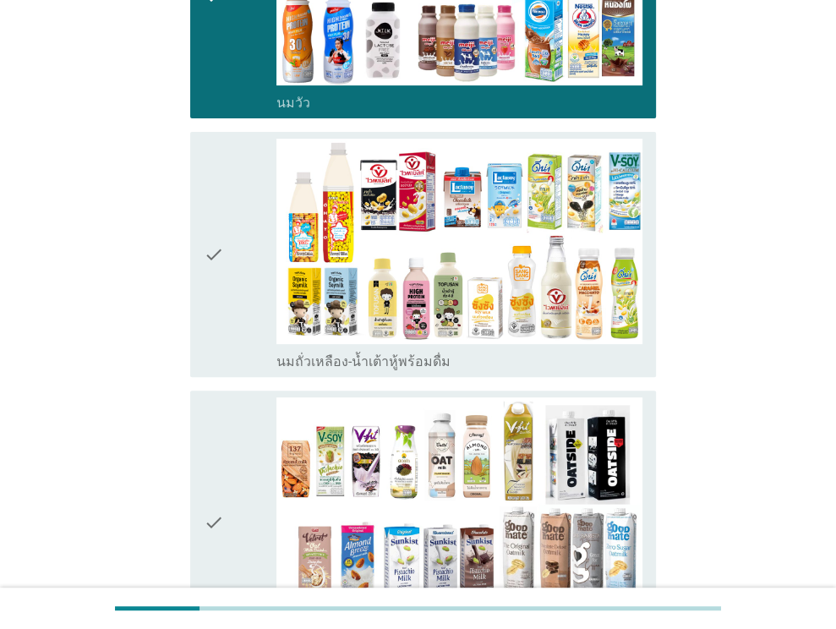
scroll to position [423, 0]
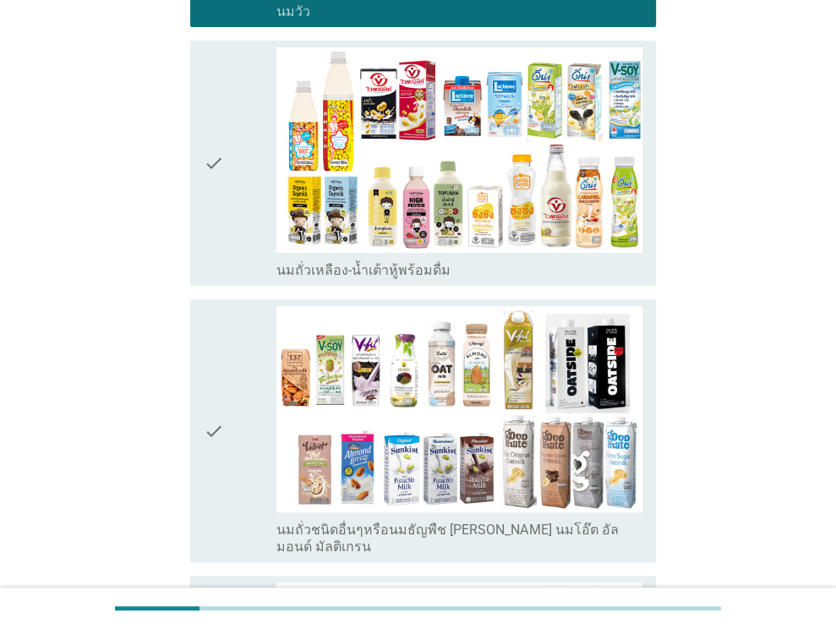
drag, startPoint x: 223, startPoint y: 257, endPoint x: 224, endPoint y: 295, distance: 38.0
click at [223, 257] on div "check" at bounding box center [241, 163] width 74 height 232
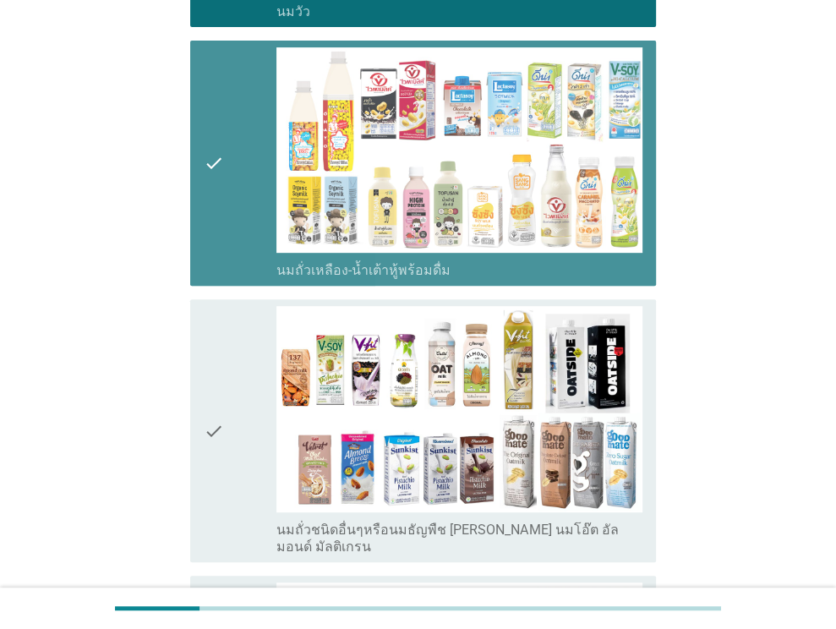
click at [222, 374] on icon "check" at bounding box center [214, 430] width 20 height 248
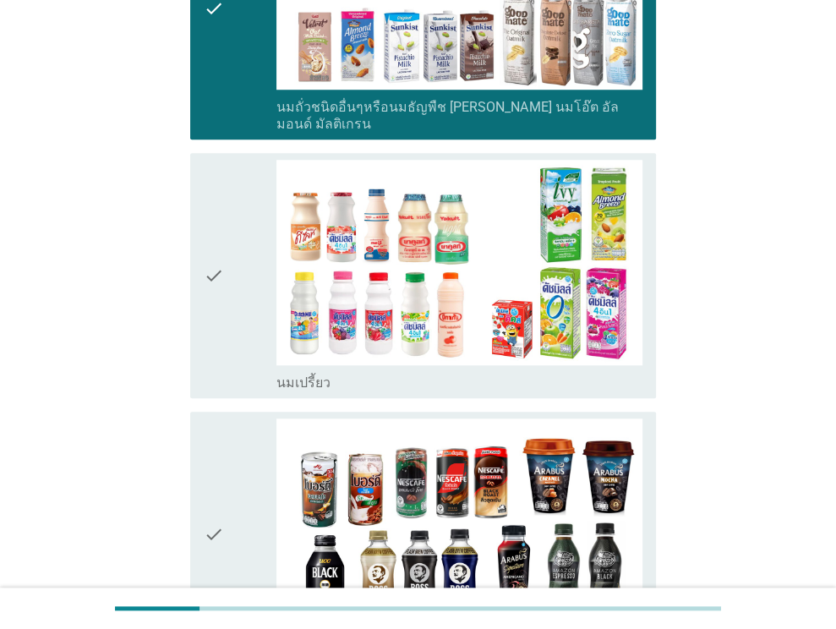
click at [223, 287] on icon "check" at bounding box center [214, 276] width 20 height 232
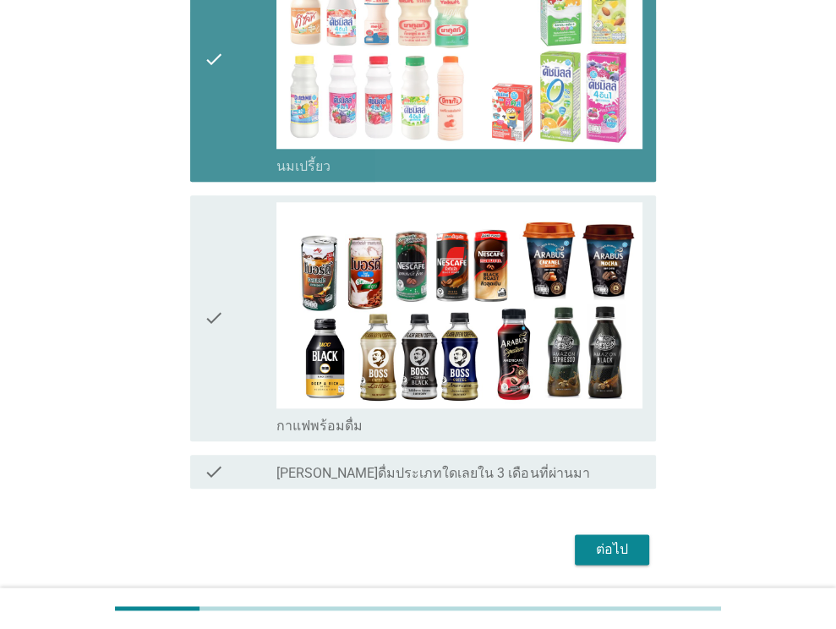
scroll to position [1099, 0]
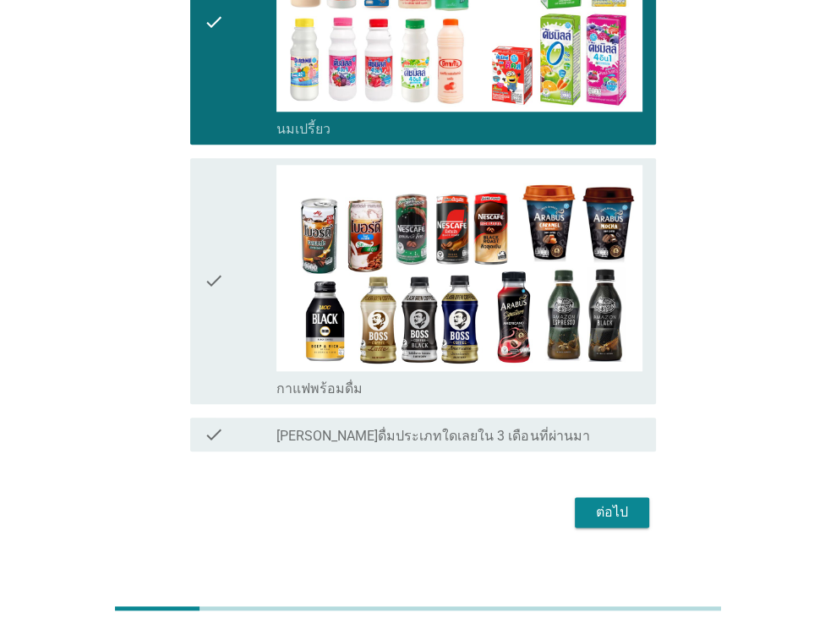
click at [584, 497] on button "ต่อไป" at bounding box center [612, 512] width 74 height 30
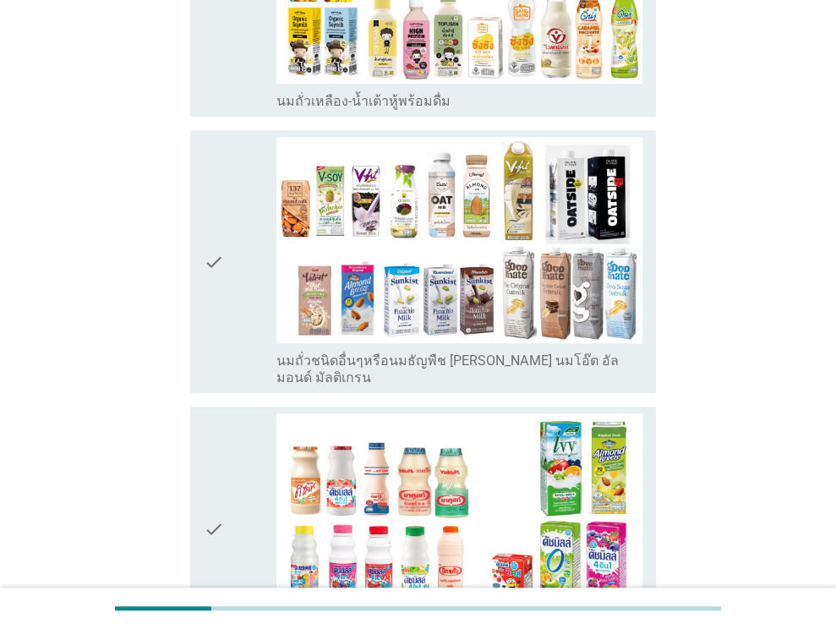
scroll to position [0, 0]
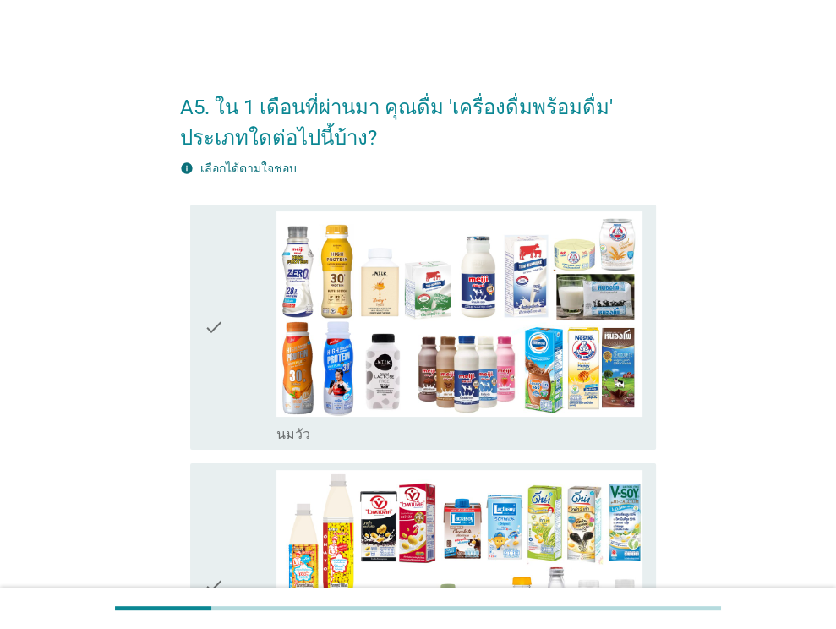
click at [243, 309] on div "check" at bounding box center [241, 327] width 74 height 232
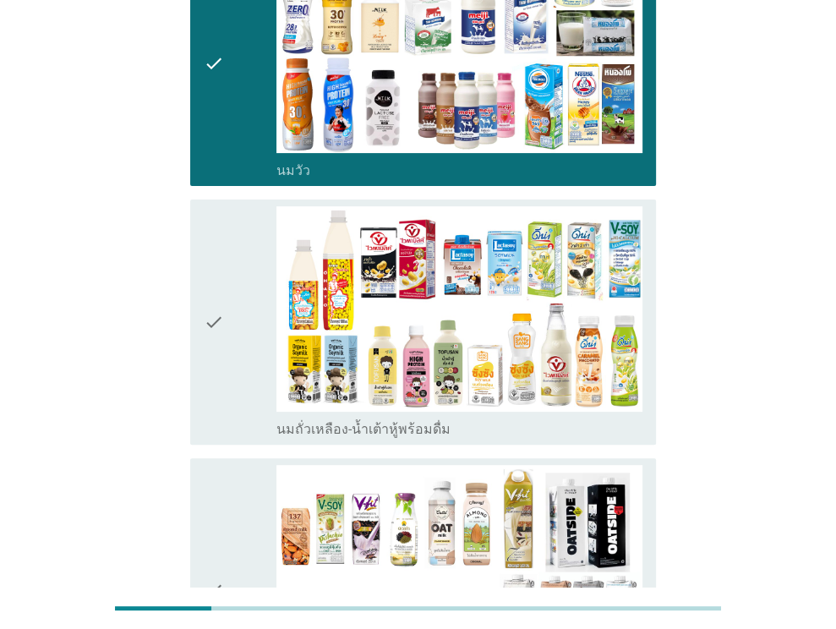
scroll to position [248, 0]
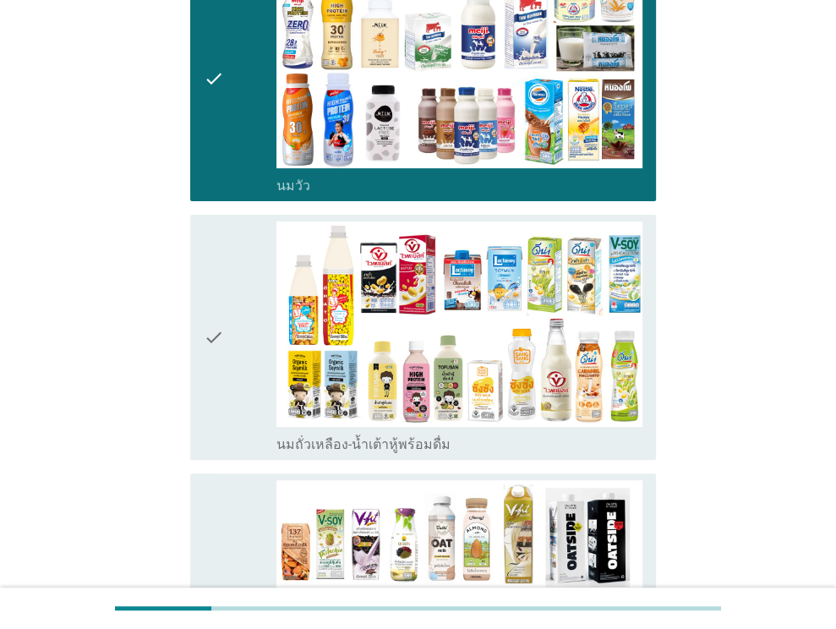
click at [224, 287] on div "check" at bounding box center [241, 337] width 74 height 232
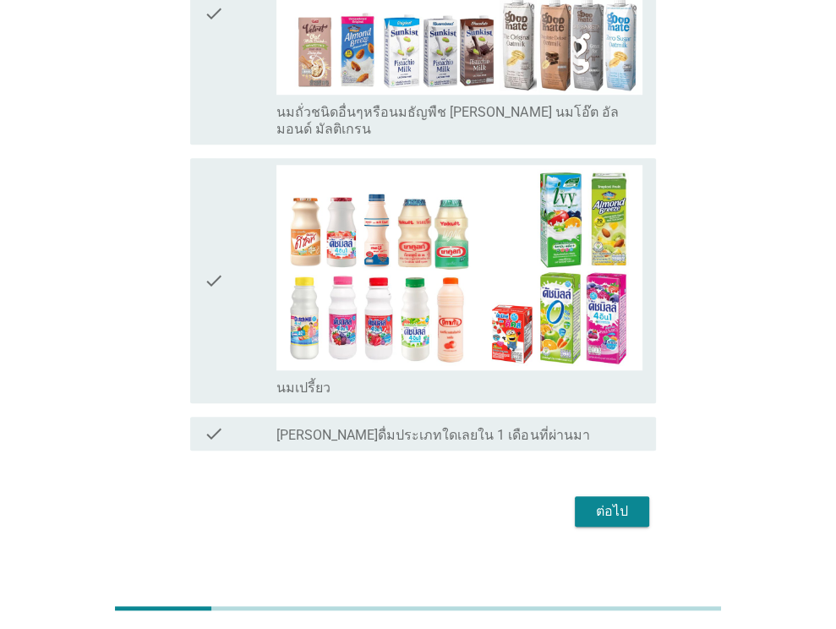
click at [602, 501] on div "ต่อไป" at bounding box center [611, 511] width 47 height 20
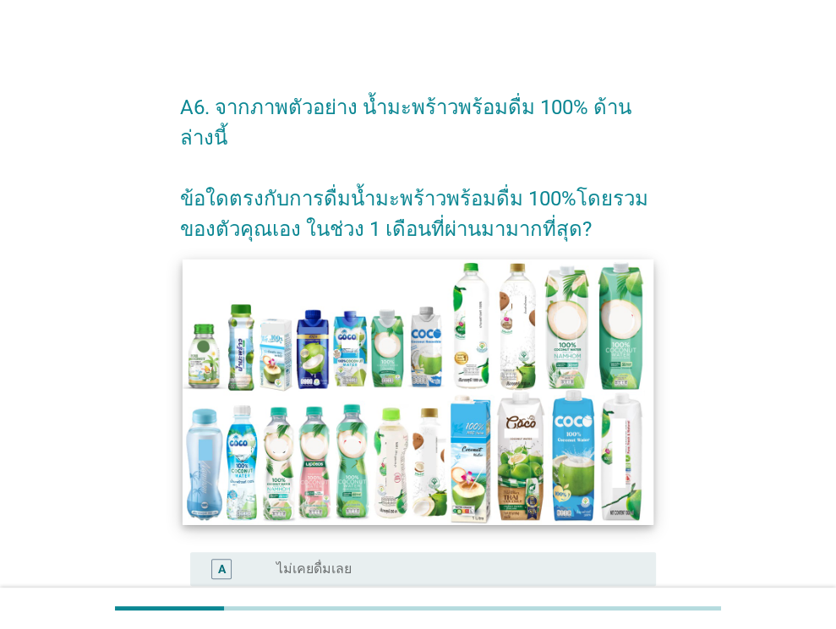
scroll to position [338, 0]
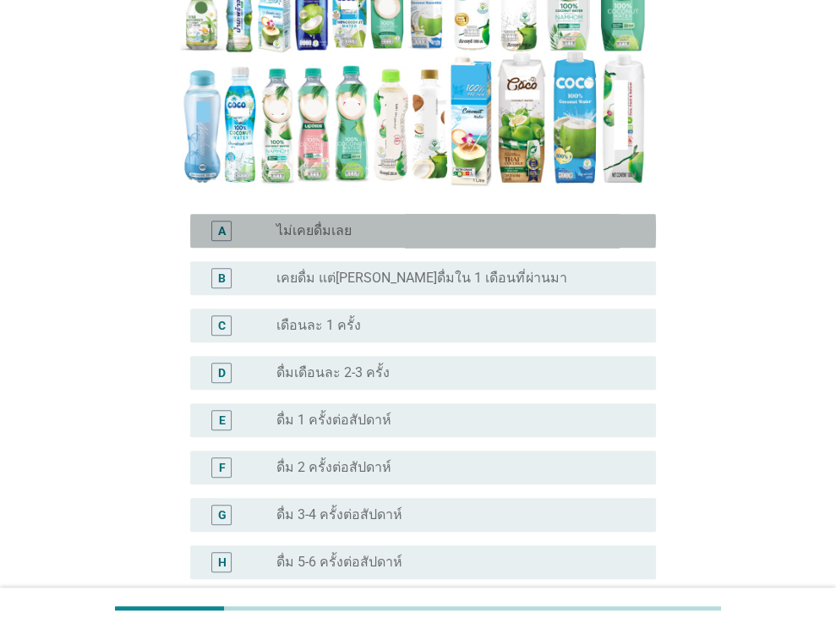
click at [352, 222] on div "radio_button_unchecked ไม่เคยดื่มเลย" at bounding box center [452, 230] width 352 height 17
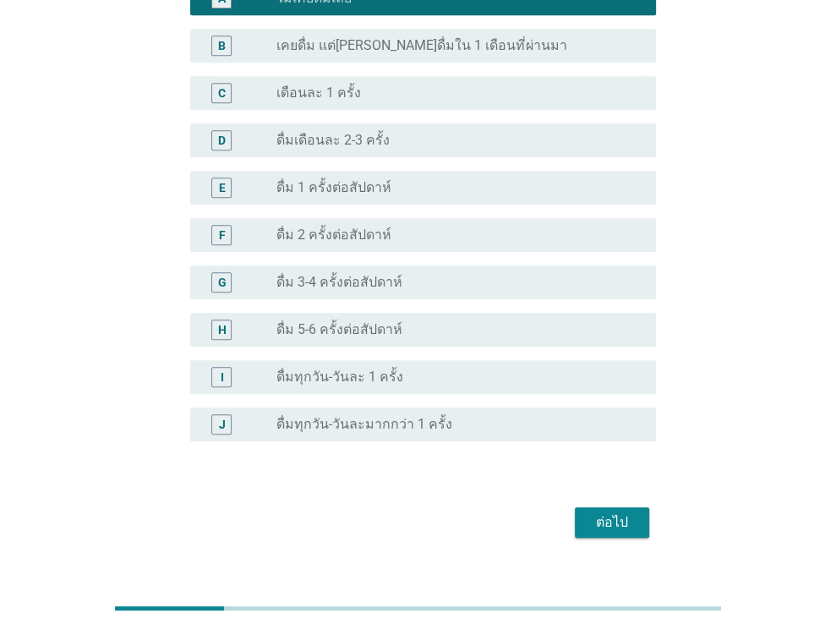
click at [592, 512] on div "ต่อไป" at bounding box center [611, 522] width 47 height 20
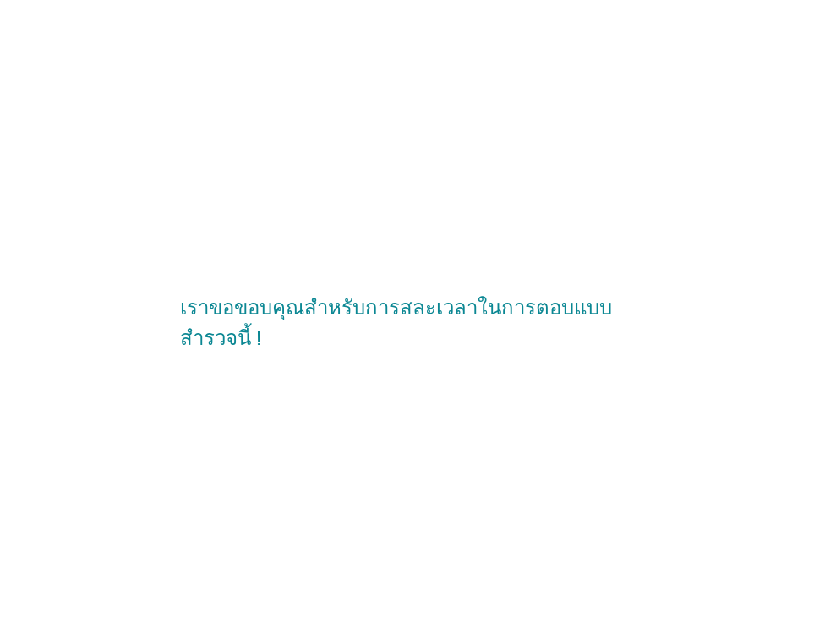
scroll to position [0, 0]
